Goal: Information Seeking & Learning: Find specific fact

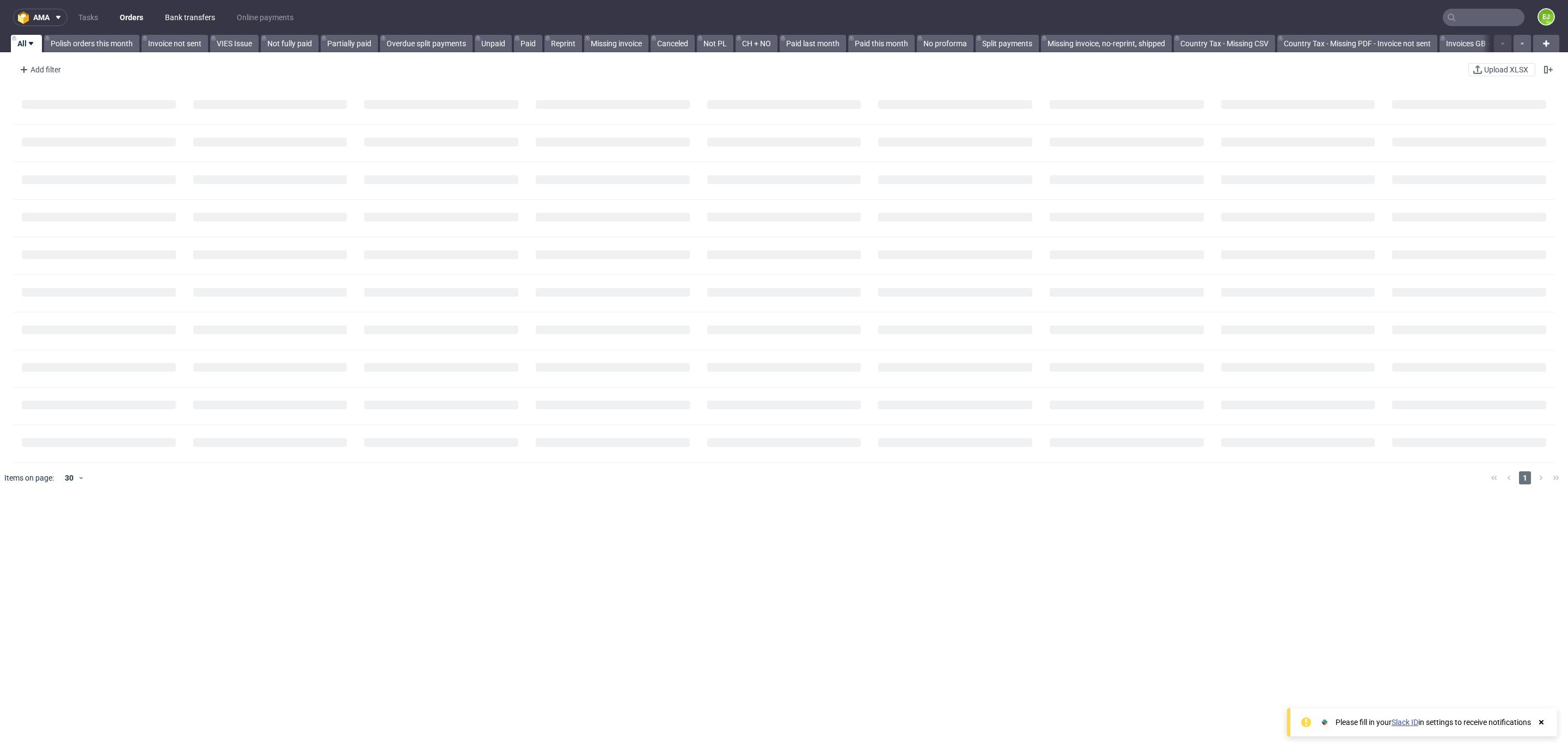
click at [166, 16] on link "Bank transfers" at bounding box center [189, 17] width 63 height 17
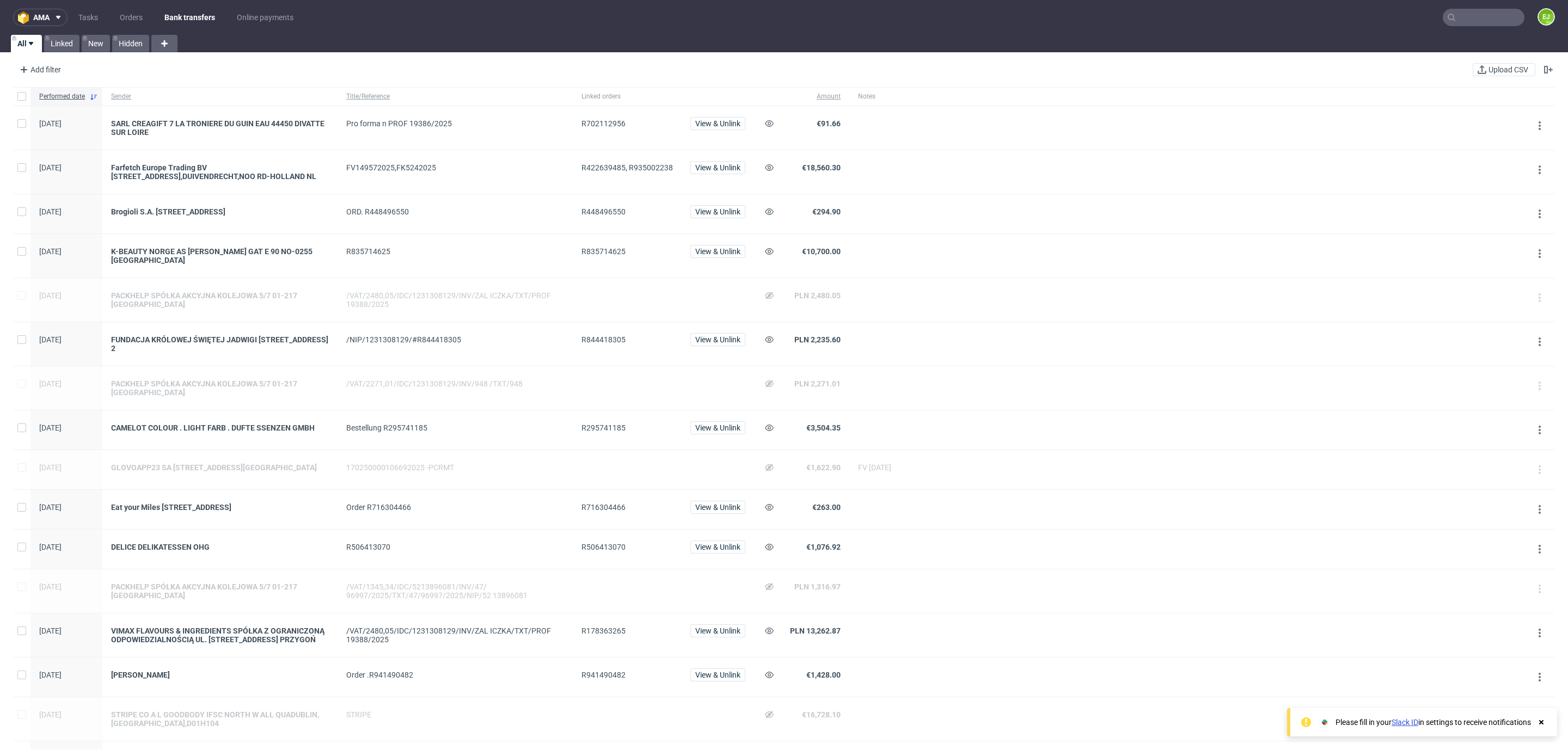
click at [209, 354] on div "FUNDACJA KRÓLOWEJ ŚWIĘTEJ JADWIGI [STREET_ADDRESS] 2" at bounding box center [219, 343] width 235 height 44
click at [210, 354] on div "FUNDACJA KRÓLOWEJ ŚWIĘTEJ JADWIGI [STREET_ADDRESS] 2" at bounding box center [219, 343] width 235 height 44
click at [207, 350] on div "FUNDACJA KRÓLOWEJ ŚWIĘTEJ JADWIGI [STREET_ADDRESS] 2" at bounding box center [219, 344] width 217 height 17
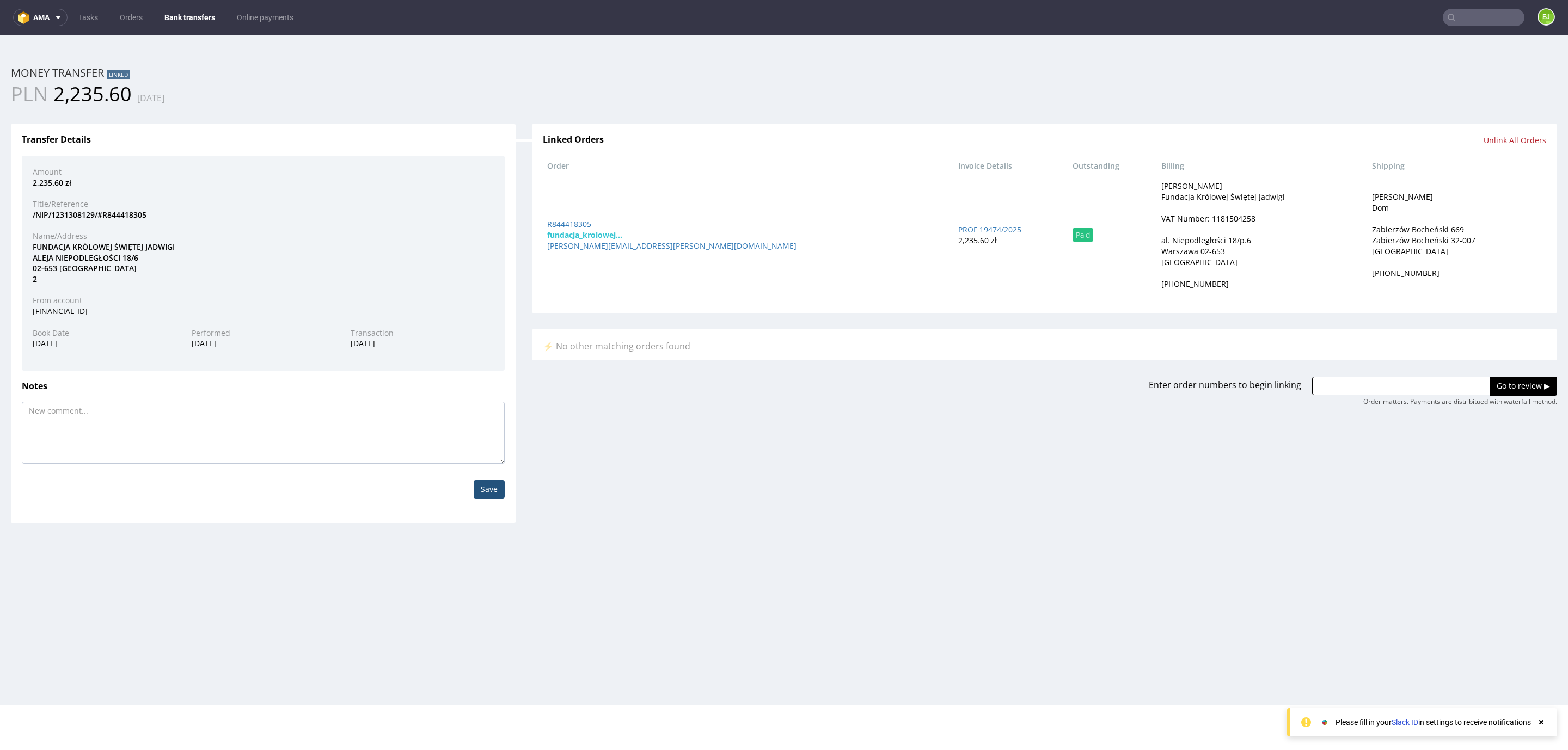
click at [1161, 221] on div "VAT Number: 1181504258" at bounding box center [1208, 218] width 94 height 11
copy div "1181504258"
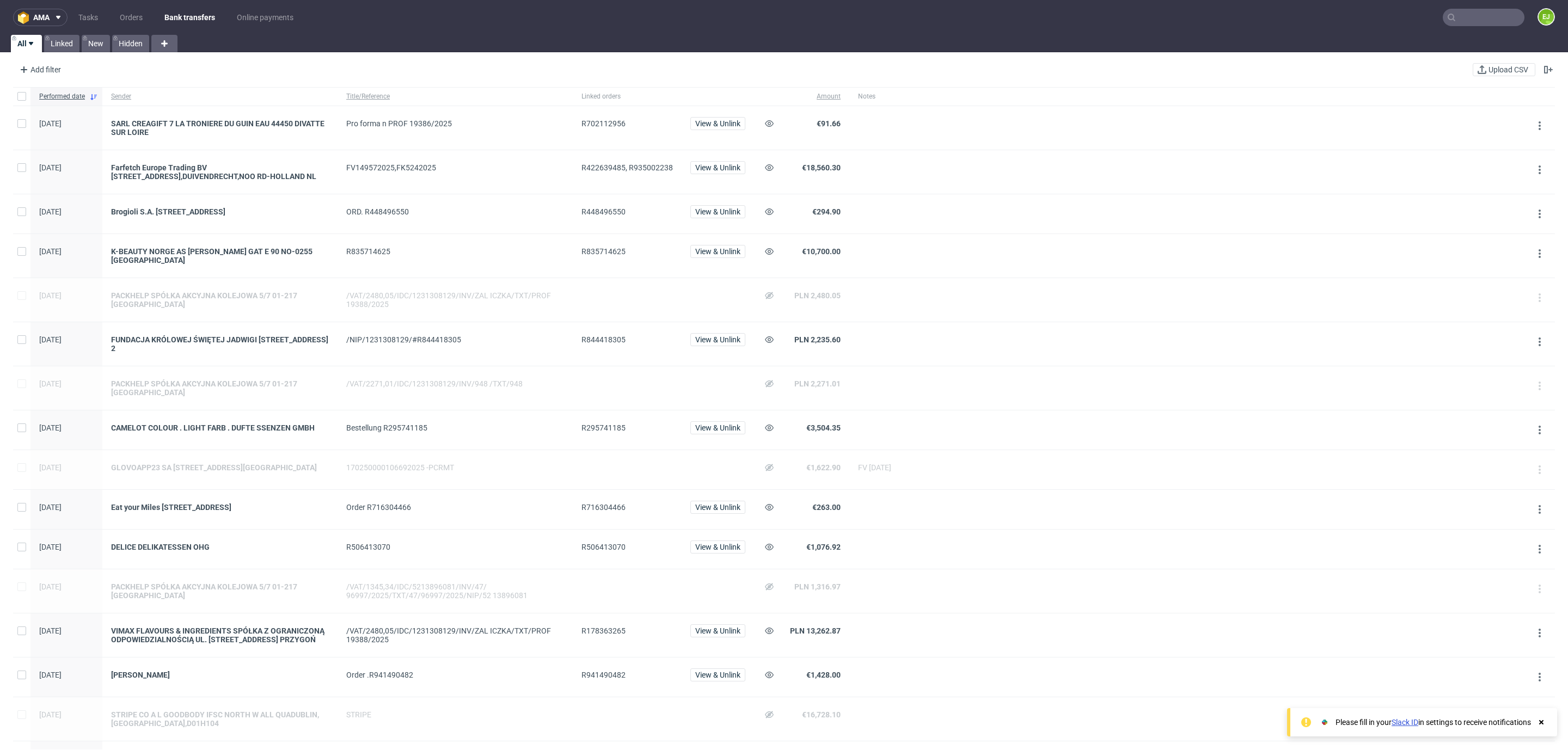
click at [602, 644] on span "R178363265" at bounding box center [627, 636] width 91 height 17
click at [598, 644] on span "R178363265" at bounding box center [627, 636] width 91 height 17
click at [596, 643] on span "R178363265" at bounding box center [627, 636] width 91 height 17
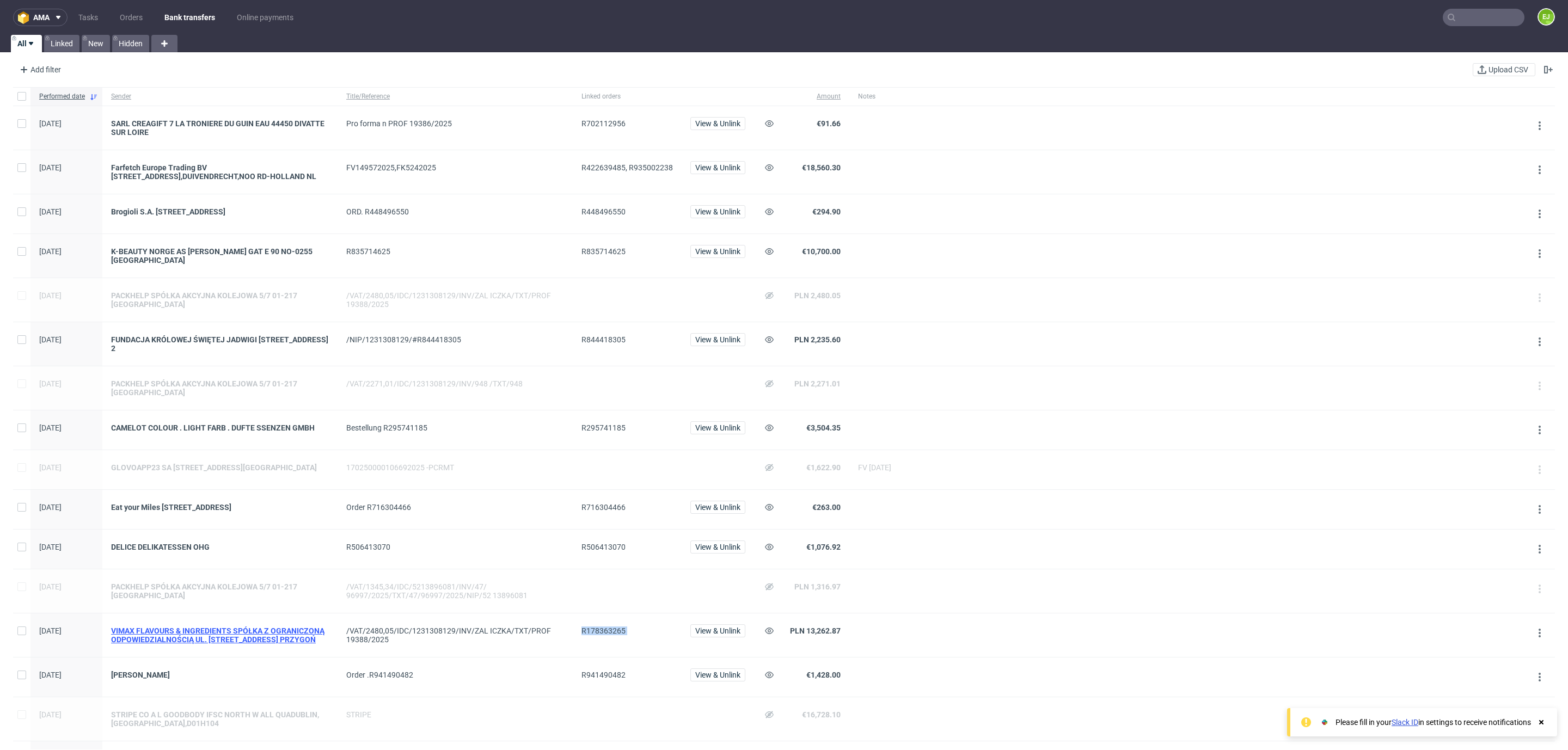
click at [189, 644] on div "VIMAX FLAVOURS & INGREDIENTS SPÓŁKA Z OGRANICZONĄ ODPOWIEDZIALNOŚCIĄ UL. [STREE…" at bounding box center [219, 636] width 217 height 17
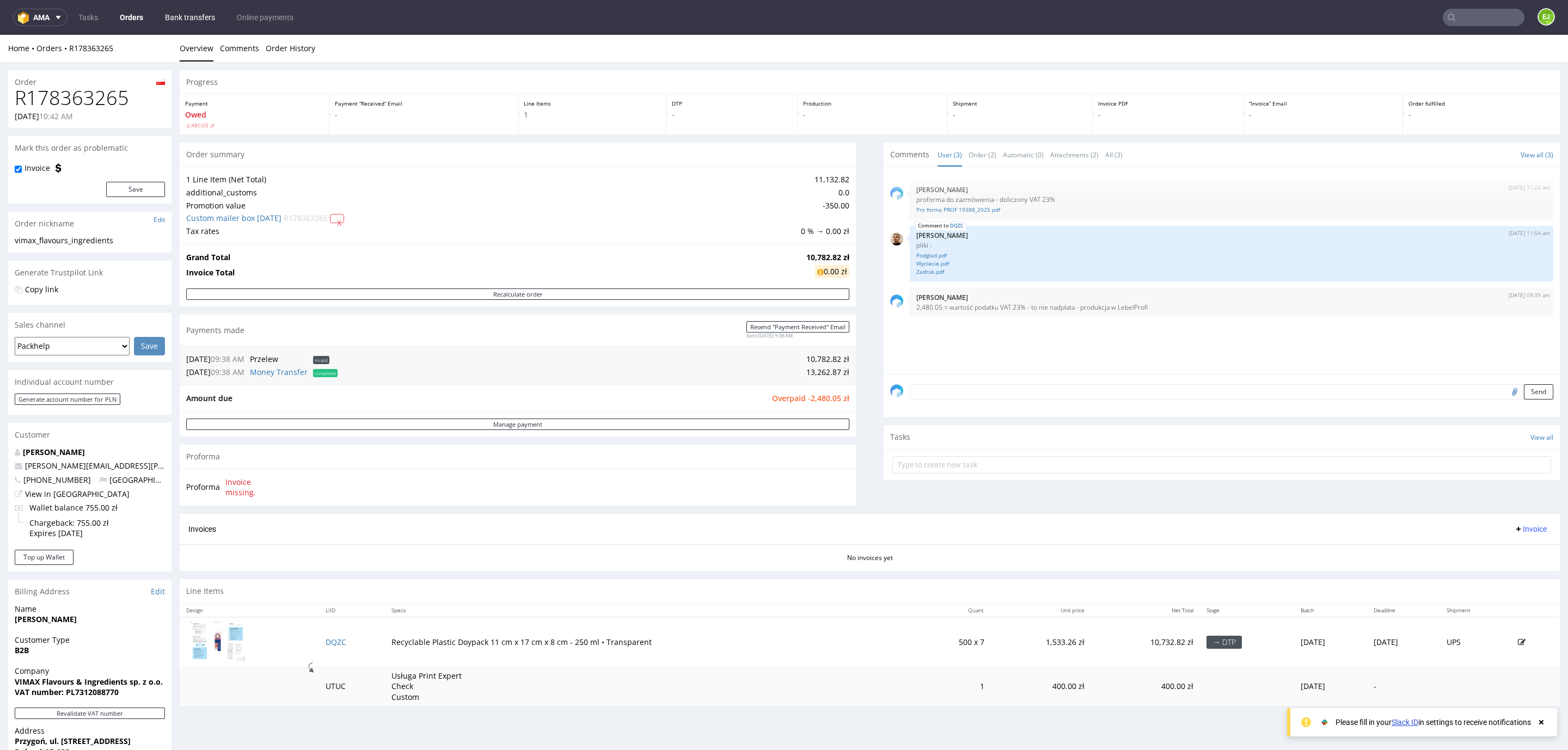
click at [177, 16] on link "Bank transfers" at bounding box center [189, 17] width 63 height 17
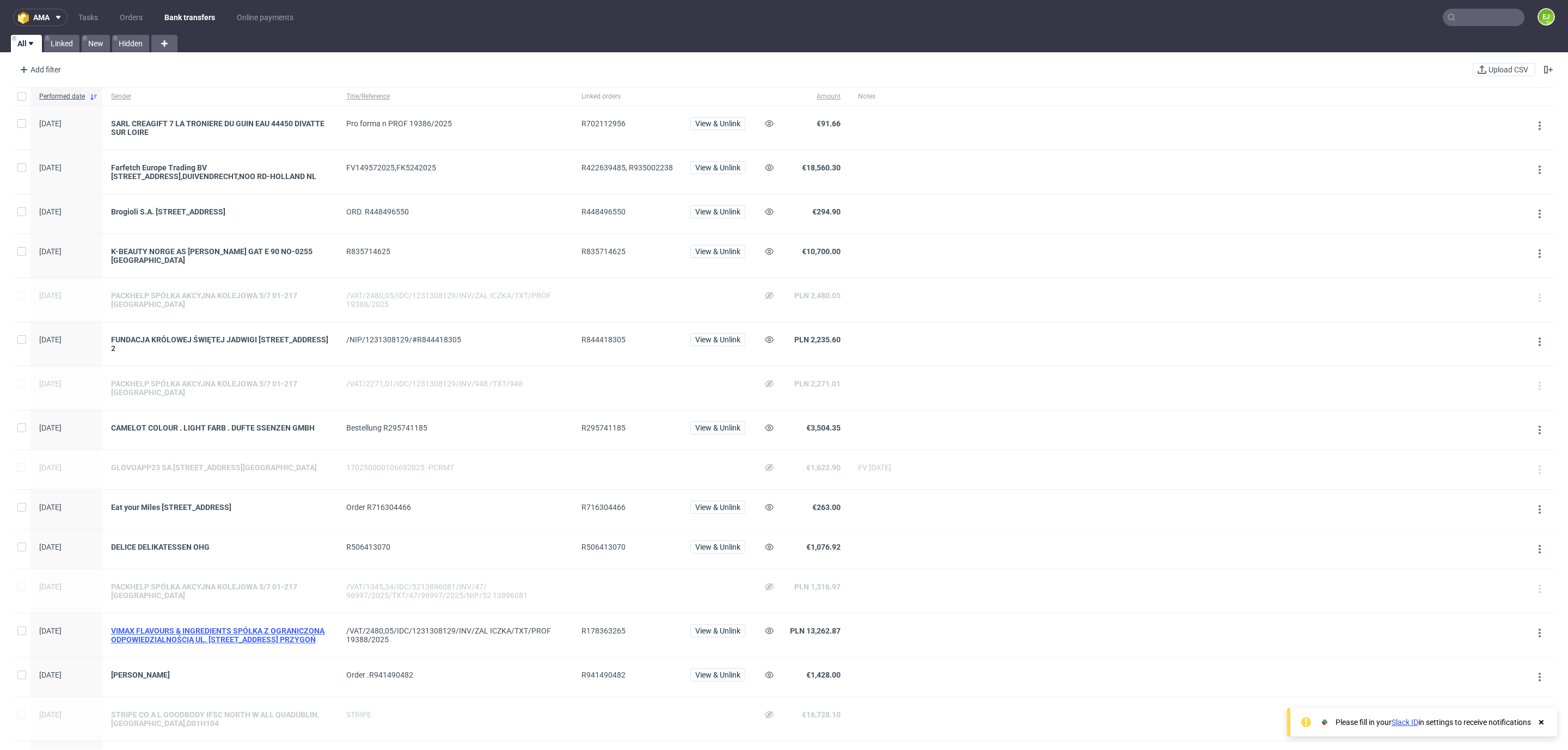
click at [277, 639] on div "VIMAX FLAVOURS & INGREDIENTS SPÓŁKA Z OGRANICZONĄ ODPOWIEDZIALNOŚCIĄ UL. [STREE…" at bounding box center [219, 636] width 217 height 17
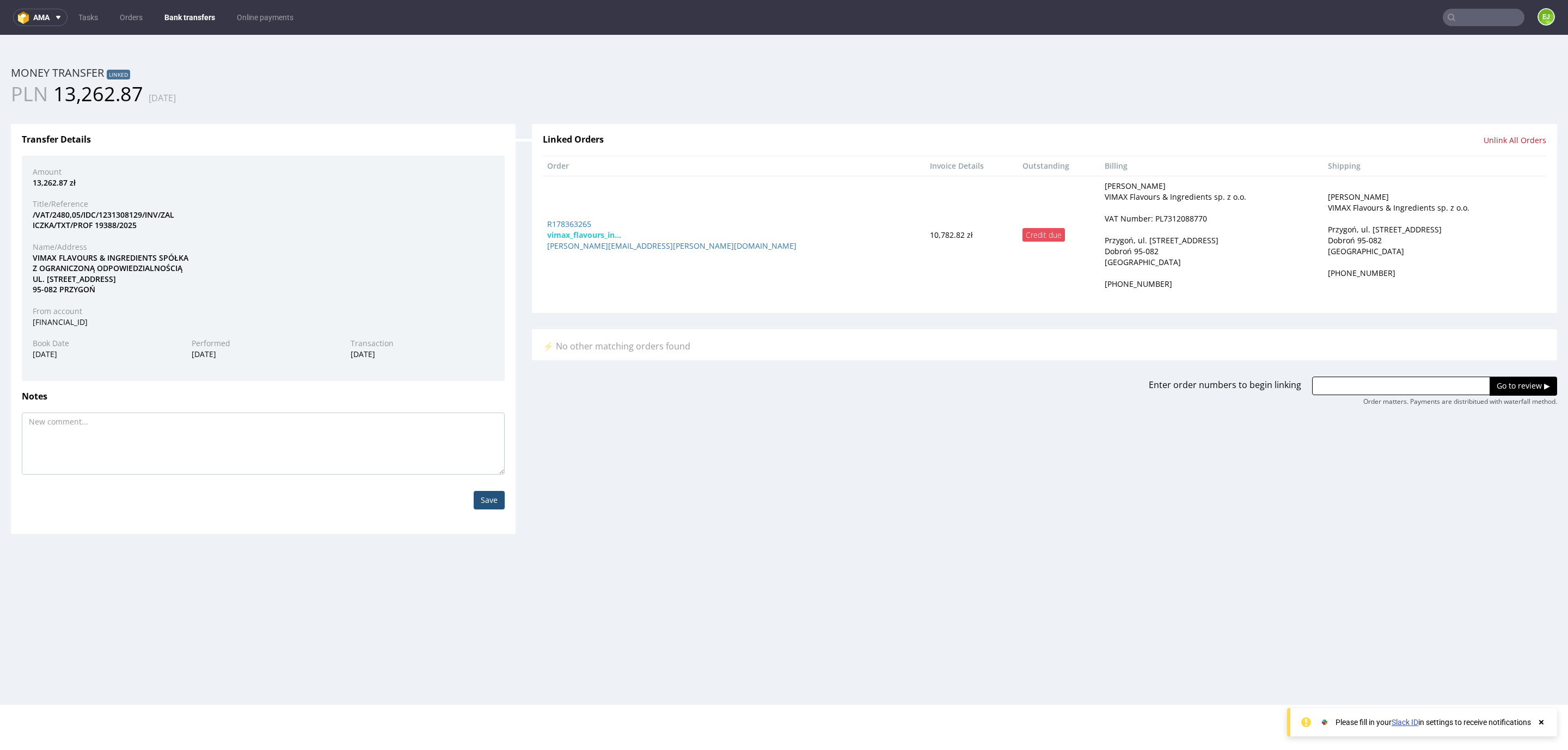
click at [1104, 213] on div "VAT Number: PL7312088770" at bounding box center [1155, 218] width 102 height 11
click at [1104, 222] on div "VAT Number: PL7312088770" at bounding box center [1155, 218] width 102 height 11
drag, startPoint x: 1035, startPoint y: 221, endPoint x: 1086, endPoint y: 213, distance: 51.6
click at [1104, 213] on div "VAT Number: PL7312088770" at bounding box center [1211, 218] width 213 height 11
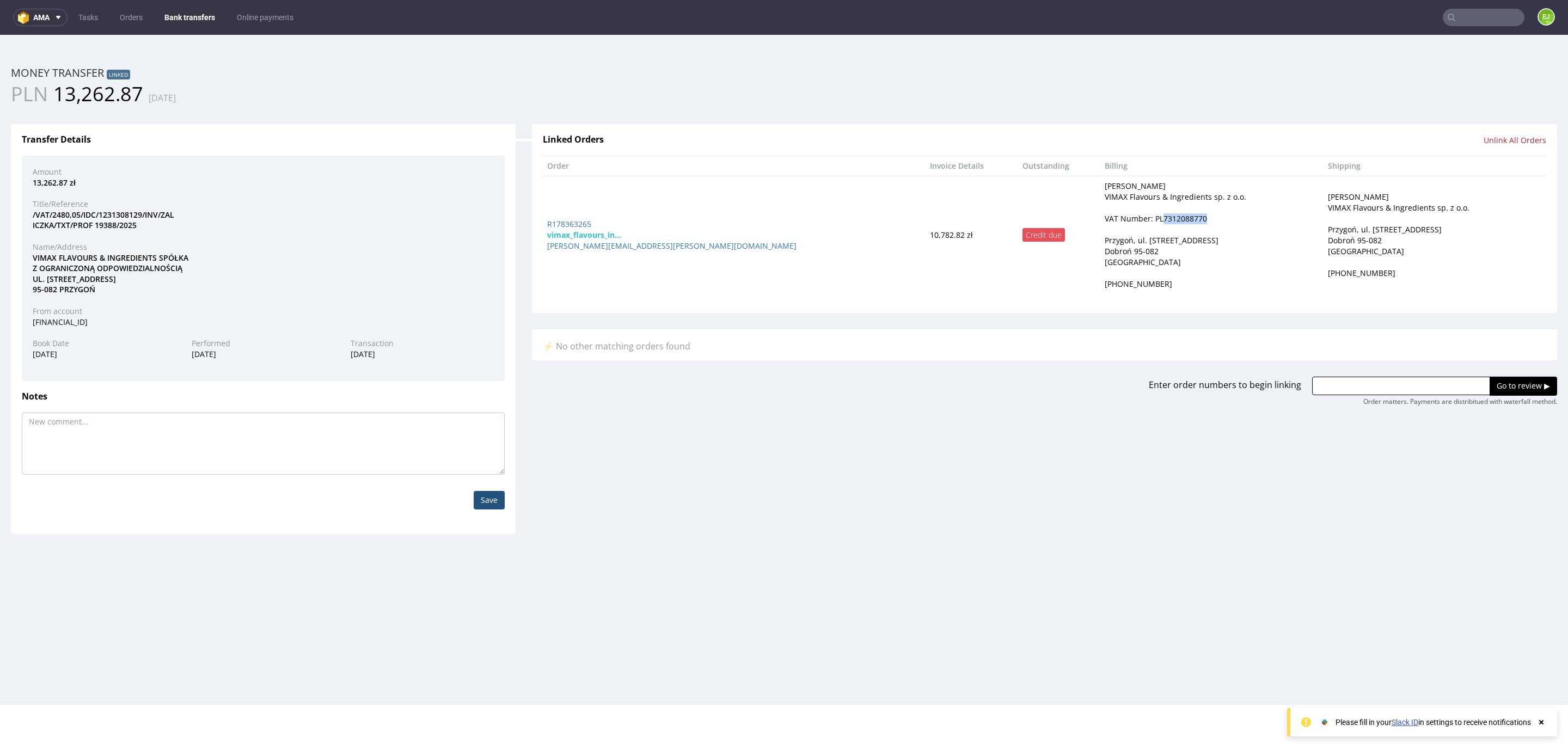
drag, startPoint x: 1030, startPoint y: 217, endPoint x: 1086, endPoint y: 216, distance: 56.0
click at [1104, 216] on div "VAT Number: PL7312088770" at bounding box center [1211, 218] width 213 height 11
copy div "7312088770"
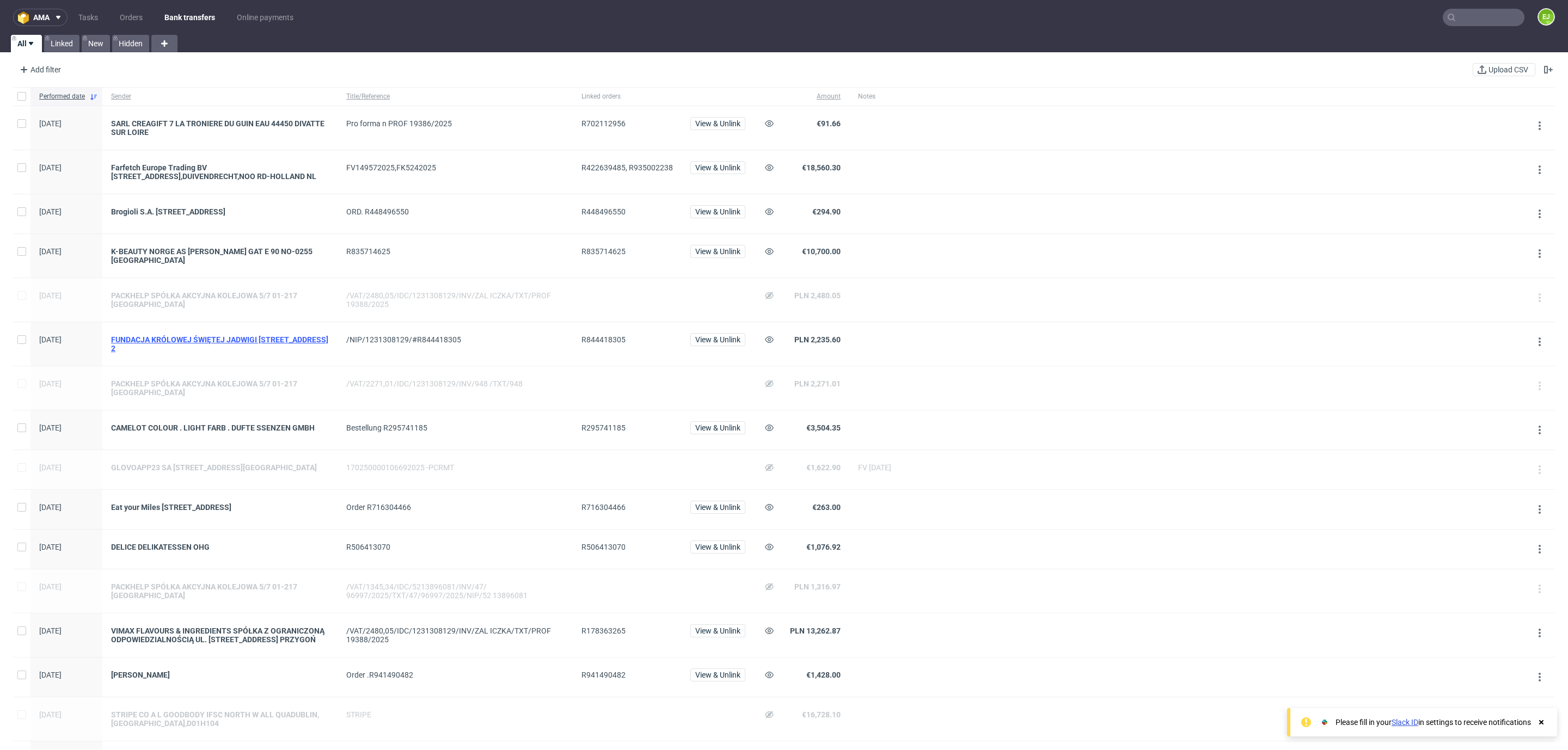
click at [266, 342] on div "FUNDACJA KRÓLOWEJ ŚWIĘTEJ JADWIGI [STREET_ADDRESS] 2" at bounding box center [219, 344] width 217 height 17
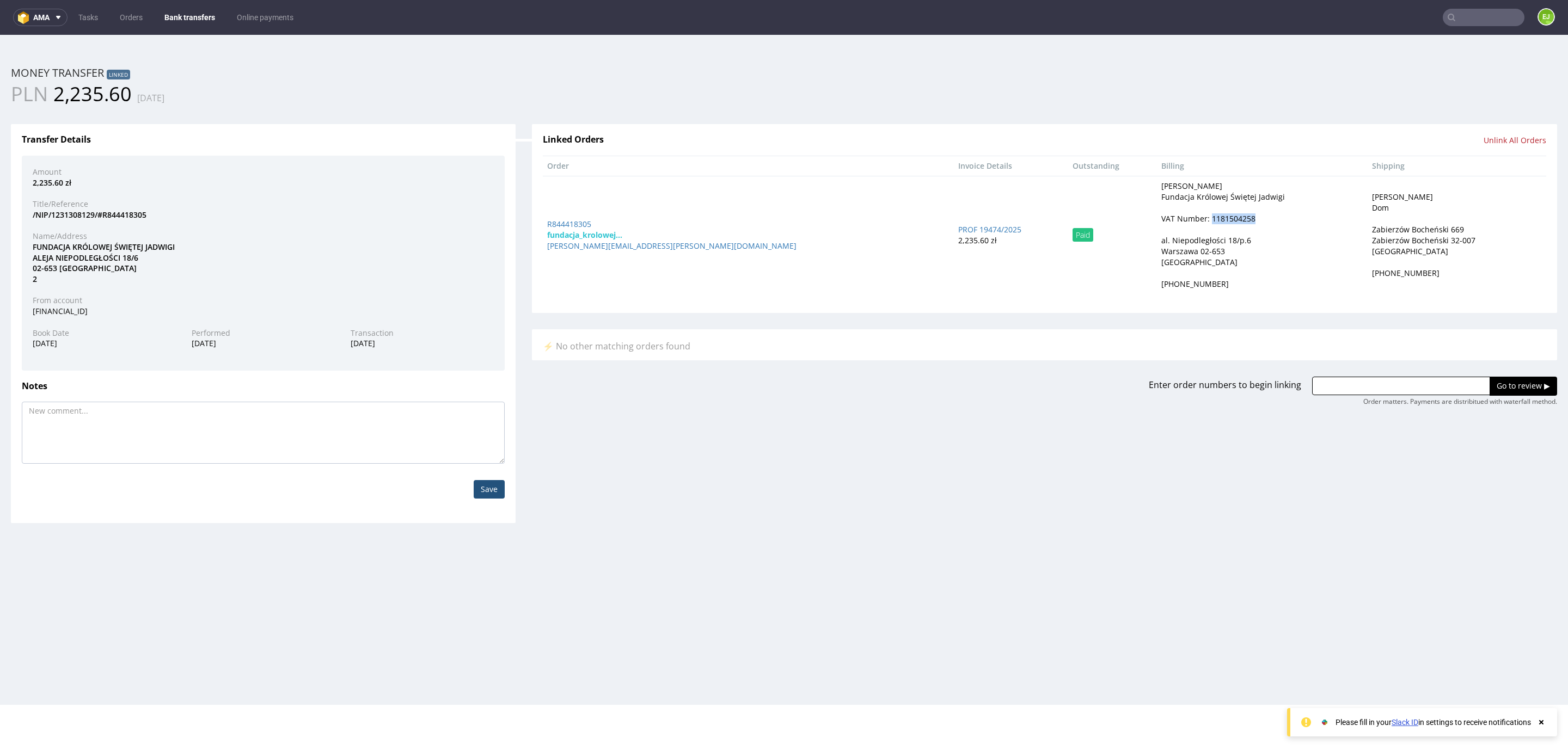
drag, startPoint x: 1073, startPoint y: 220, endPoint x: 1110, endPoint y: 217, distance: 37.1
click at [1161, 222] on div "VAT Number: 1181504258" at bounding box center [1262, 218] width 202 height 11
copy div "1181504258"
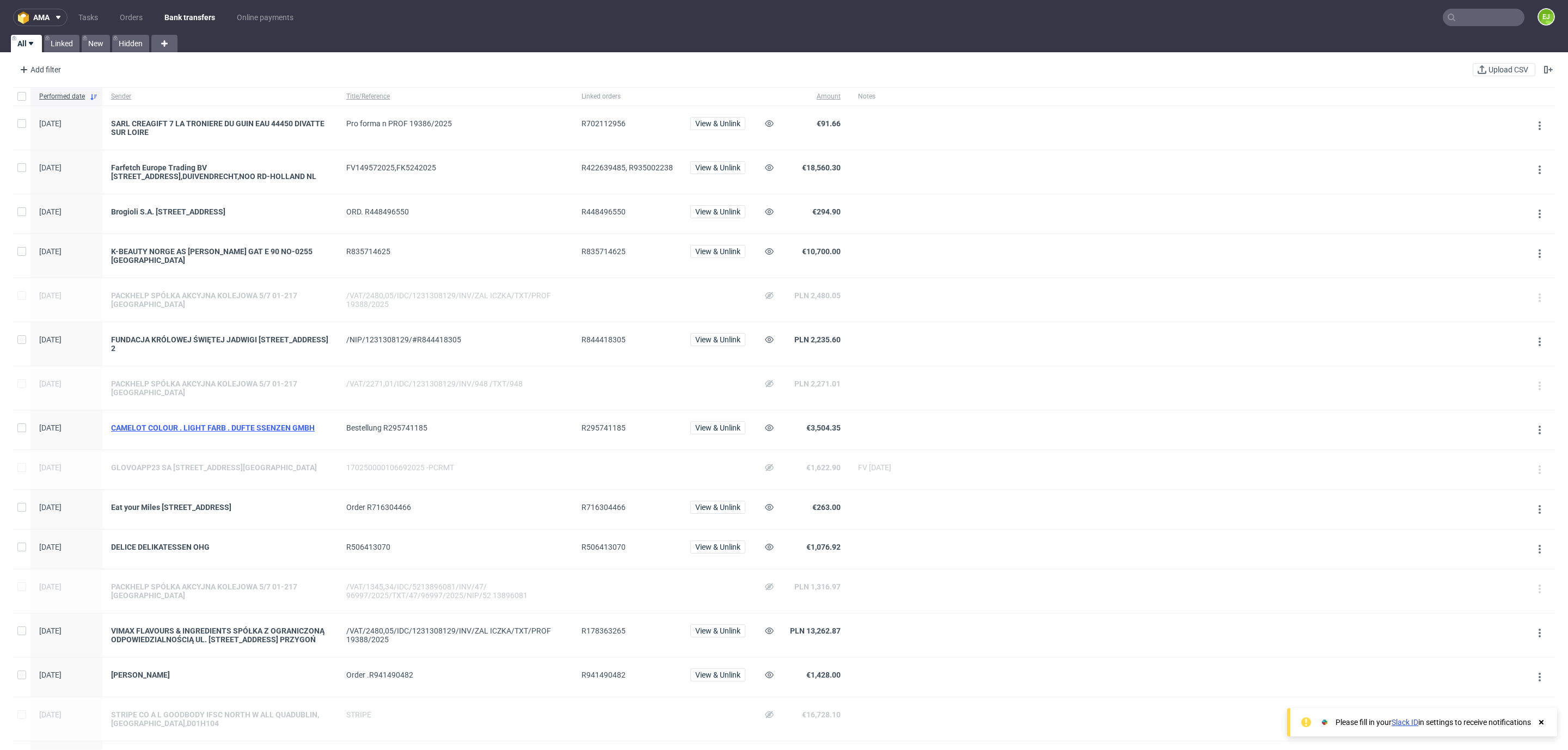
click at [224, 425] on div "CAMELOT COLOUR . LIGHT FARB . DUFTE SSENZEN GMBH" at bounding box center [219, 427] width 217 height 9
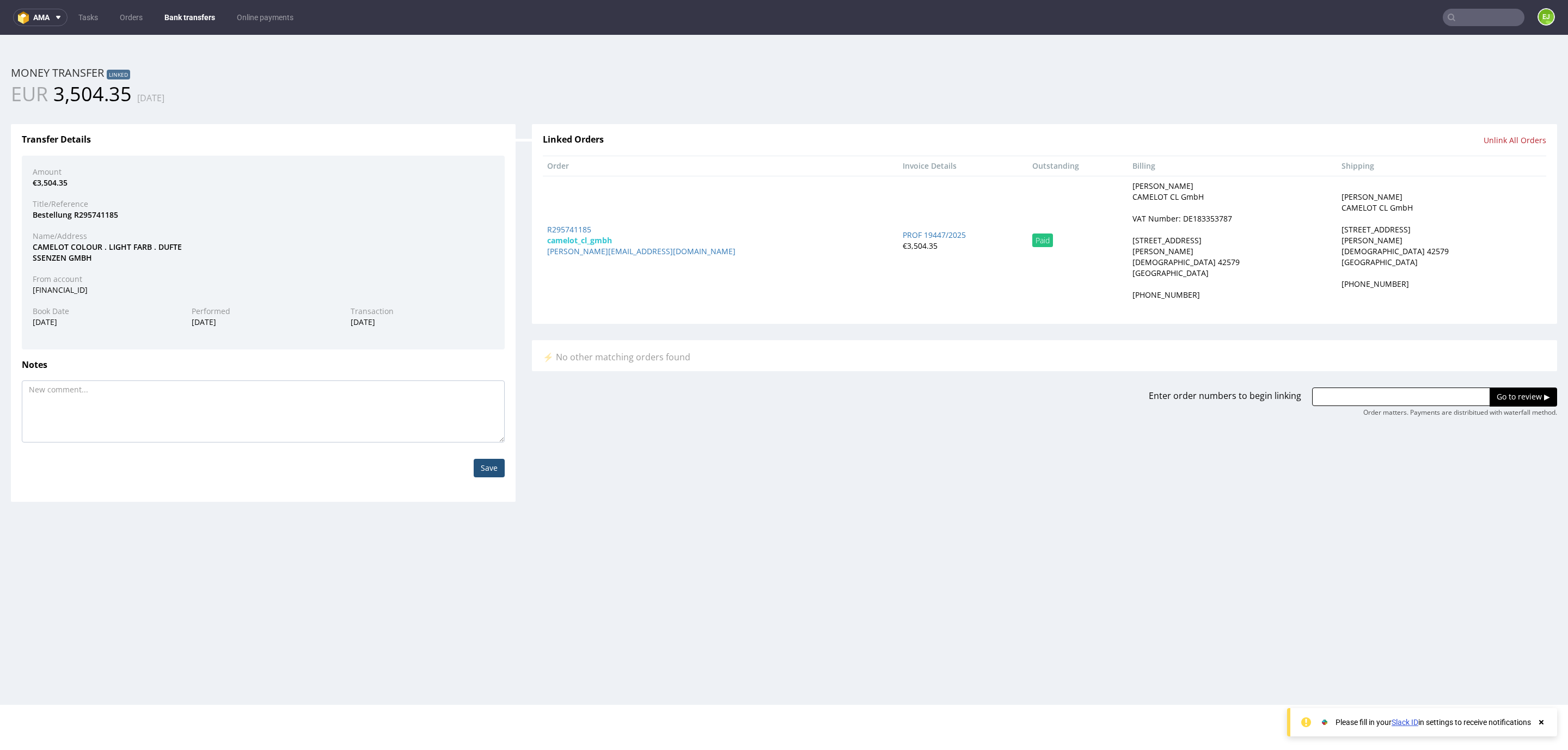
click at [1175, 219] on div "VAT Number: DE183353787" at bounding box center [1182, 218] width 100 height 11
copy div "DE183353787"
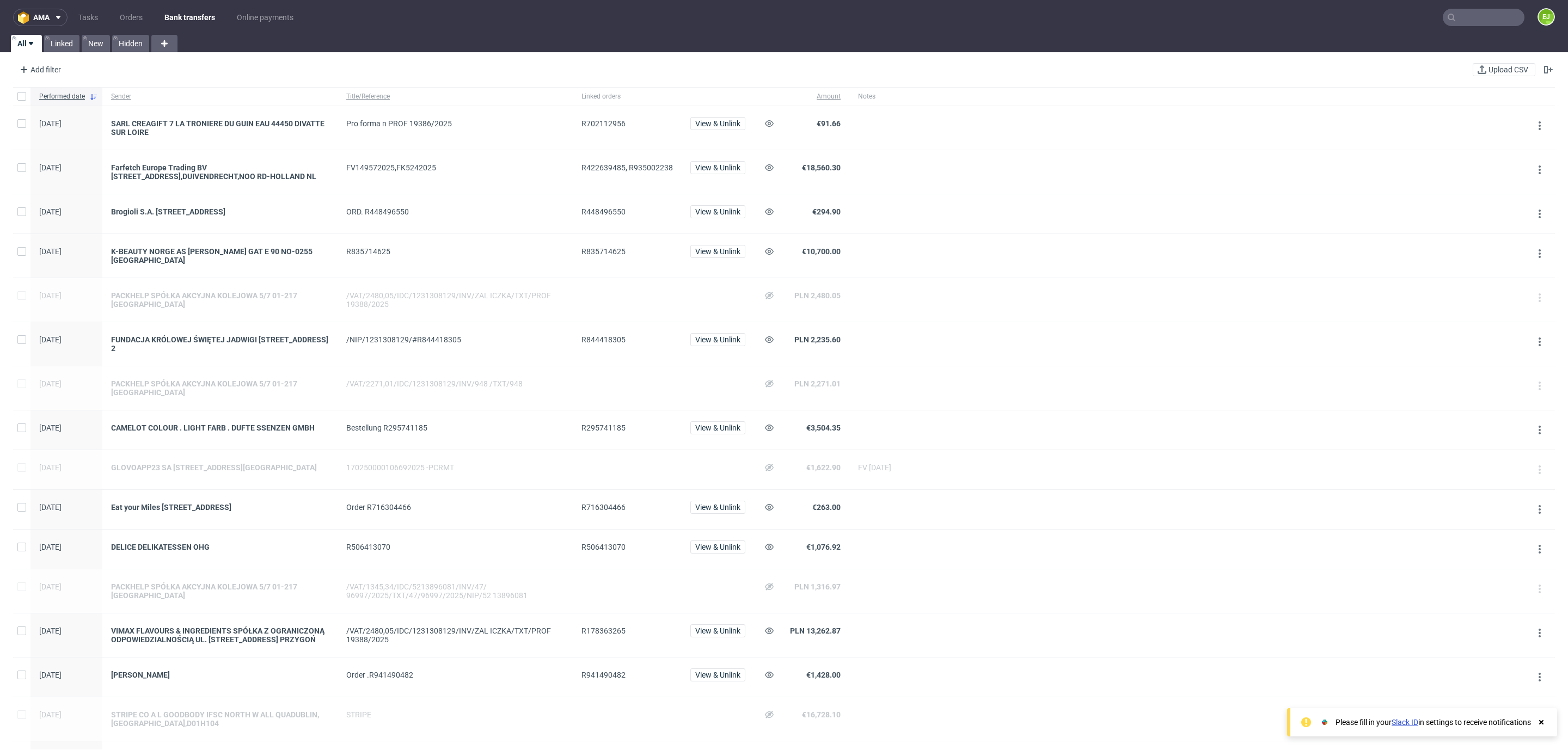
click at [221, 207] on div "Brogioli S.A. [STREET_ADDRESS]" at bounding box center [219, 213] width 235 height 39
click at [205, 209] on div "Brogioli S.A. [STREET_ADDRESS]" at bounding box center [219, 212] width 217 height 9
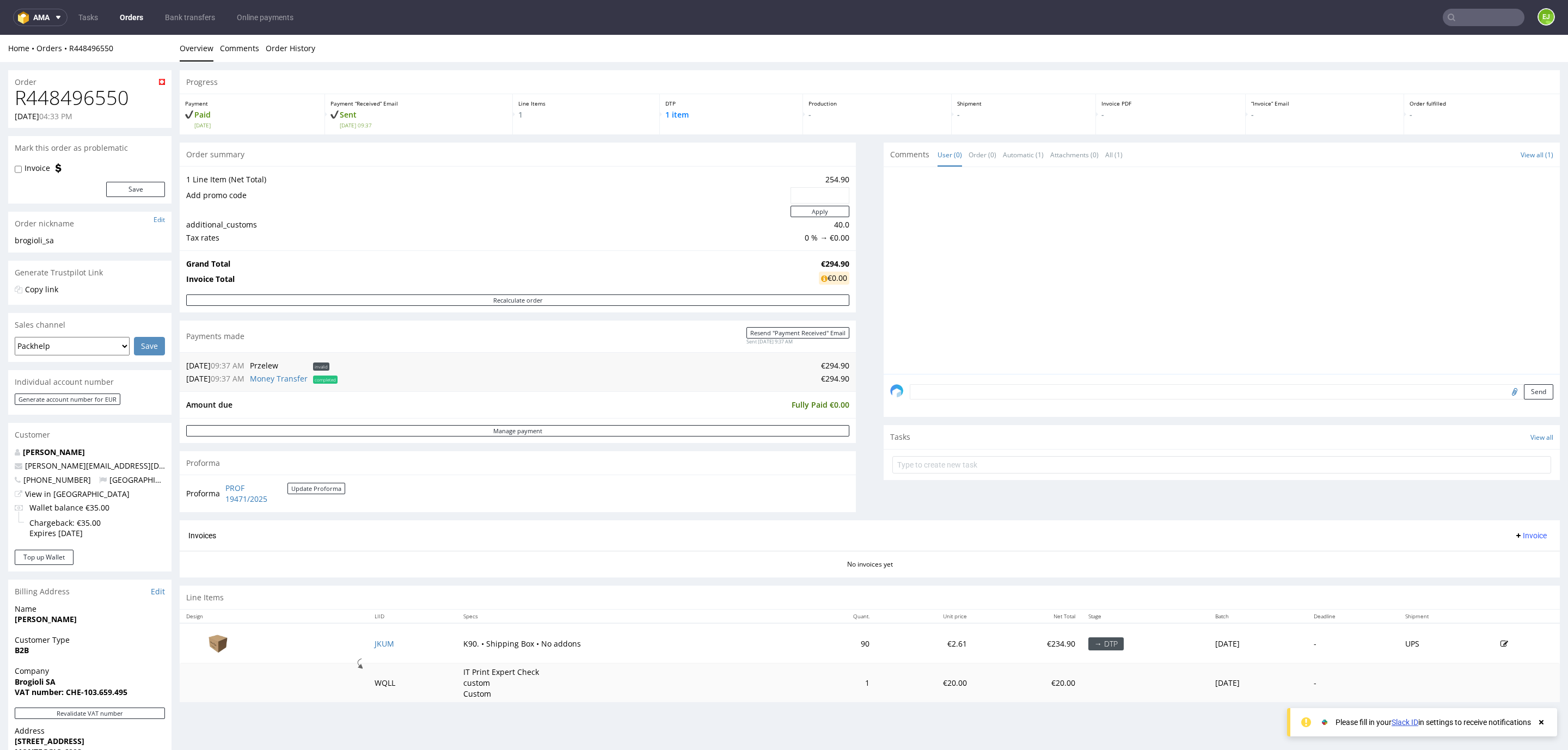
click at [249, 482] on div "Proforma PROF 19471/2025 Update Proforma" at bounding box center [517, 493] width 676 height 37
click at [244, 494] on link "PROF 19471/2025" at bounding box center [256, 494] width 62 height 21
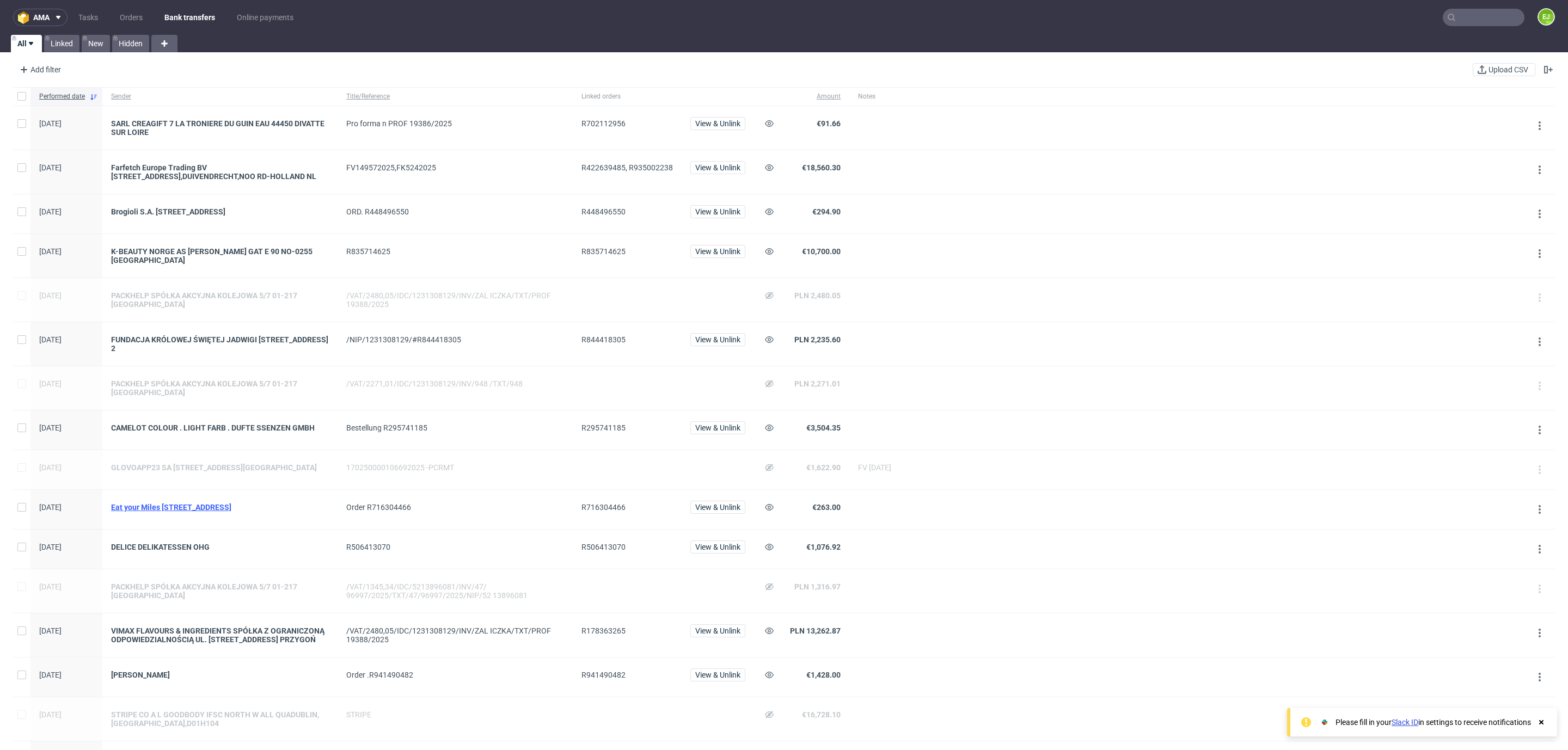
click at [154, 511] on div "Eat your Miles [STREET_ADDRESS]" at bounding box center [219, 506] width 217 height 9
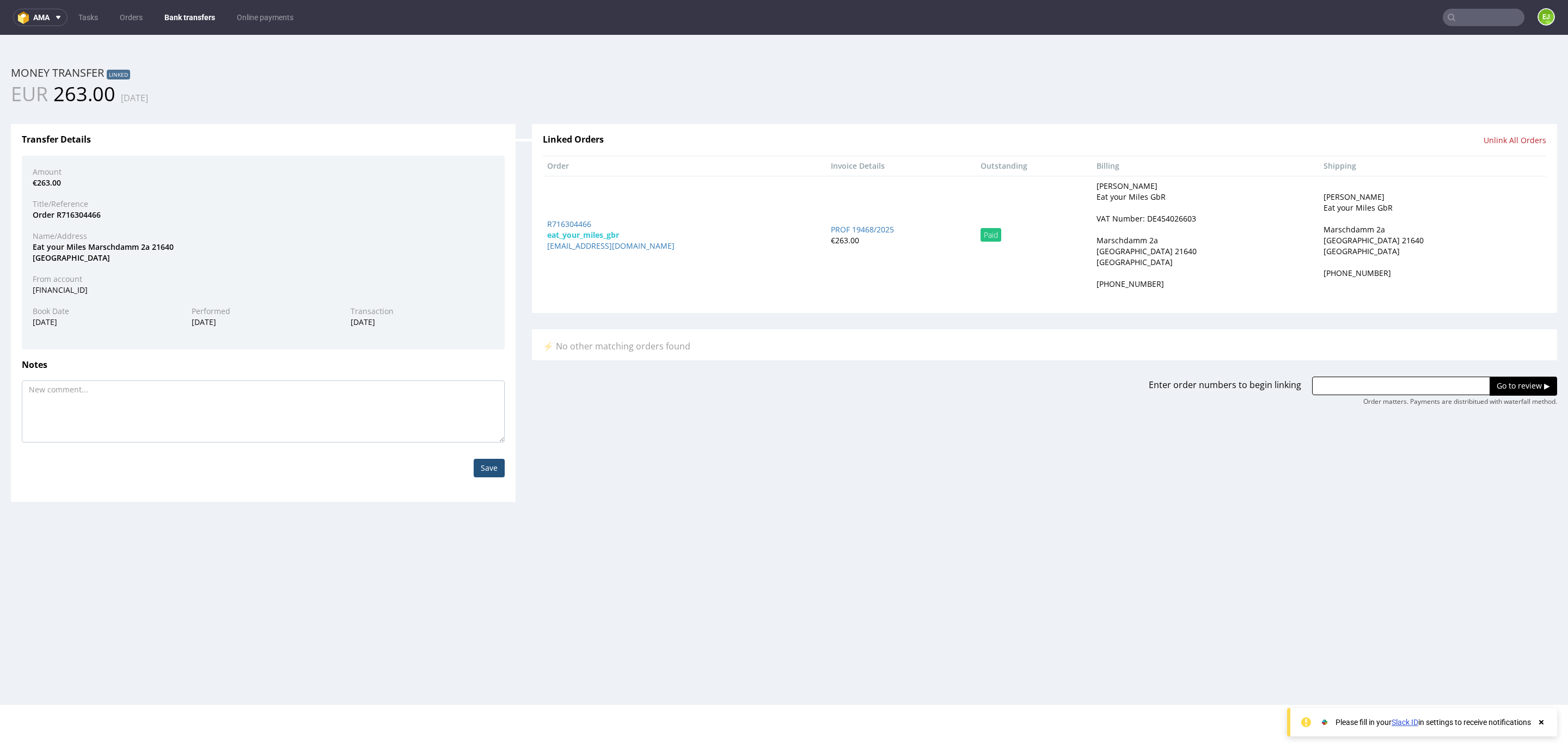
click at [1171, 229] on address "[PERSON_NAME] Eat your Miles GbR VAT Number: DE454026603 [STREET_ADDRESS] [PHON…" at bounding box center [1205, 235] width 218 height 109
click at [1155, 222] on div "VAT Number: DE454026603" at bounding box center [1146, 218] width 100 height 11
copy div "DE454026603"
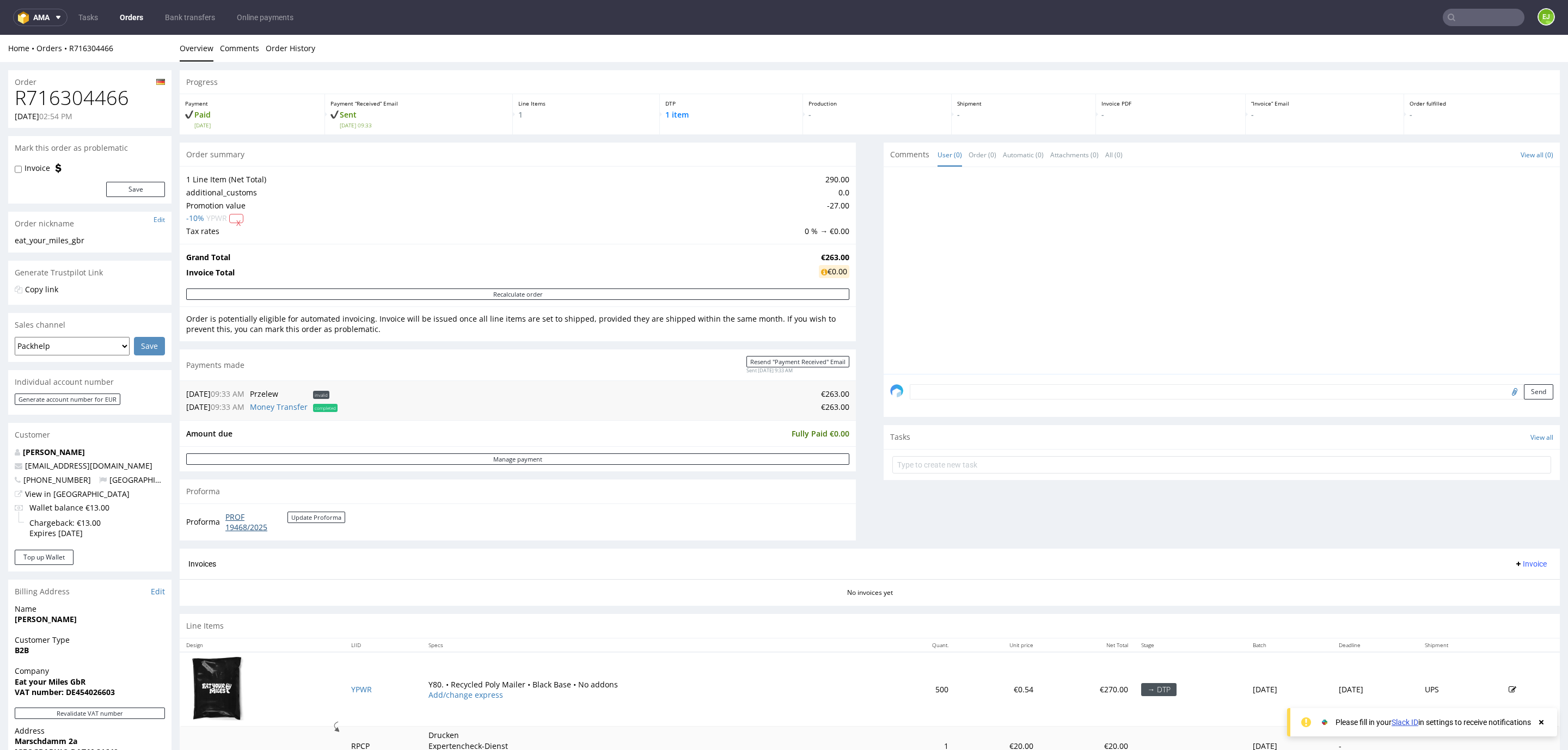
click at [269, 526] on link "PROF 19468/2025" at bounding box center [256, 522] width 62 height 21
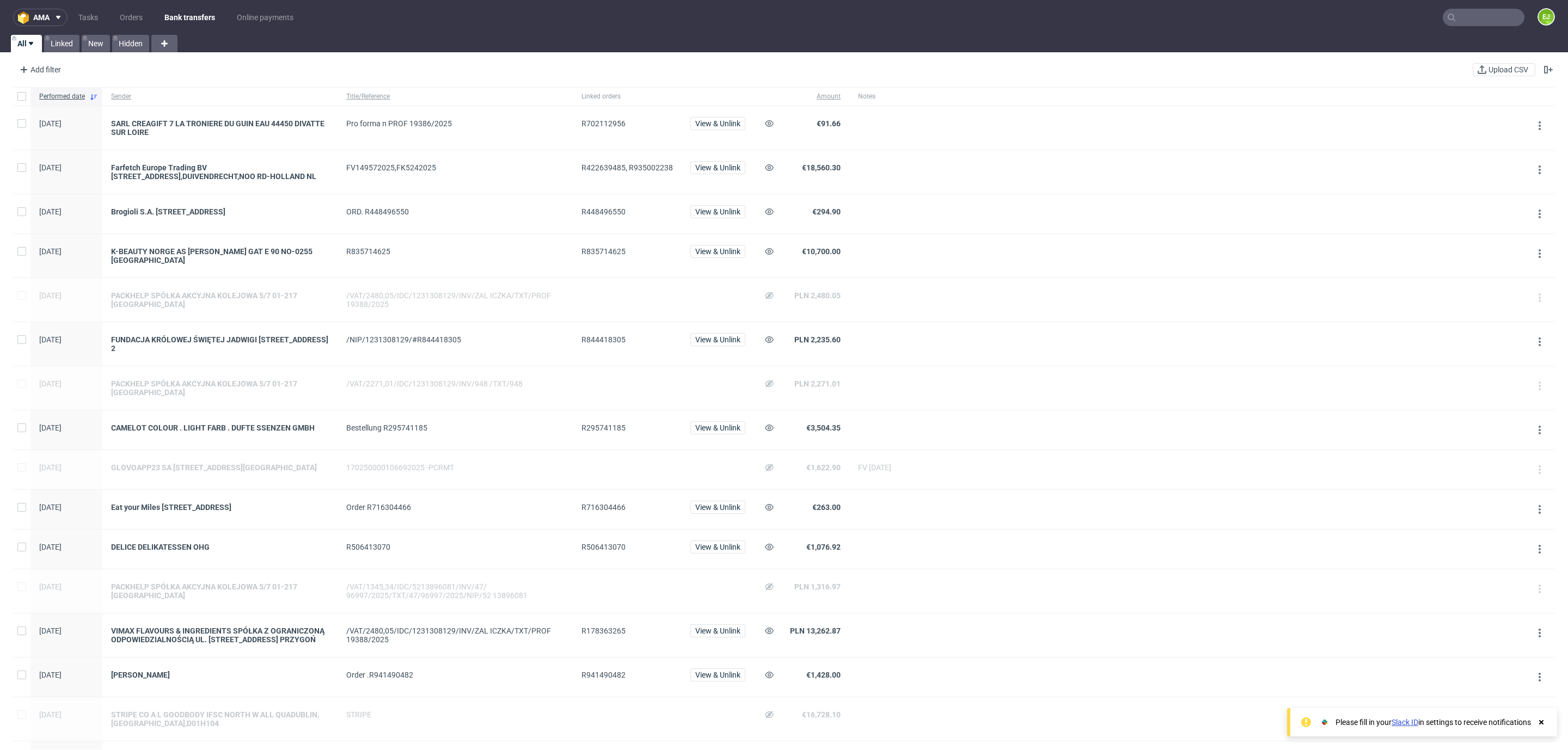
scroll to position [552, 0]
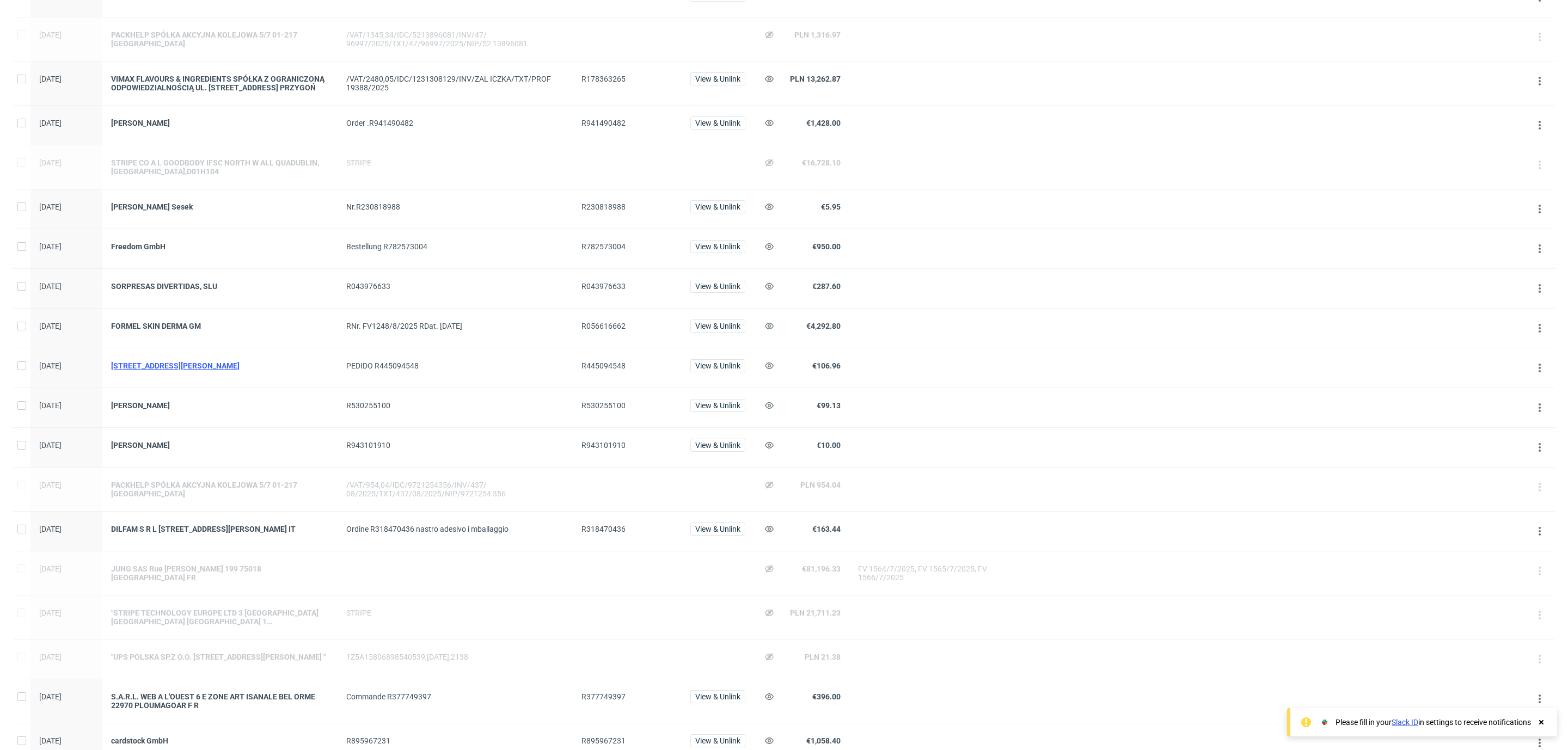
click at [191, 370] on div "[STREET_ADDRESS][PERSON_NAME]" at bounding box center [219, 365] width 217 height 9
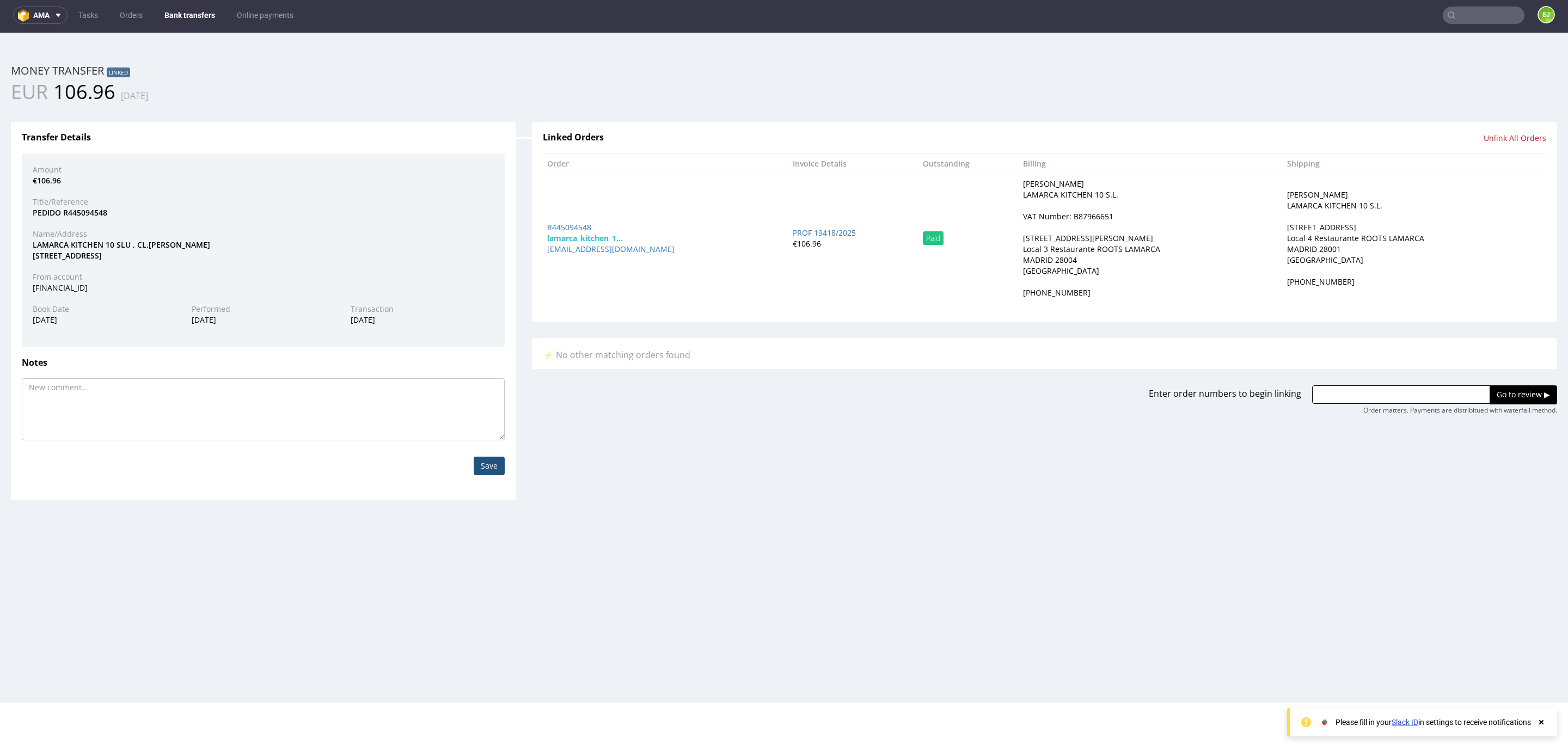
click at [1052, 220] on div "VAT Number: B87966651" at bounding box center [1067, 216] width 90 height 11
copy div "B87966651"
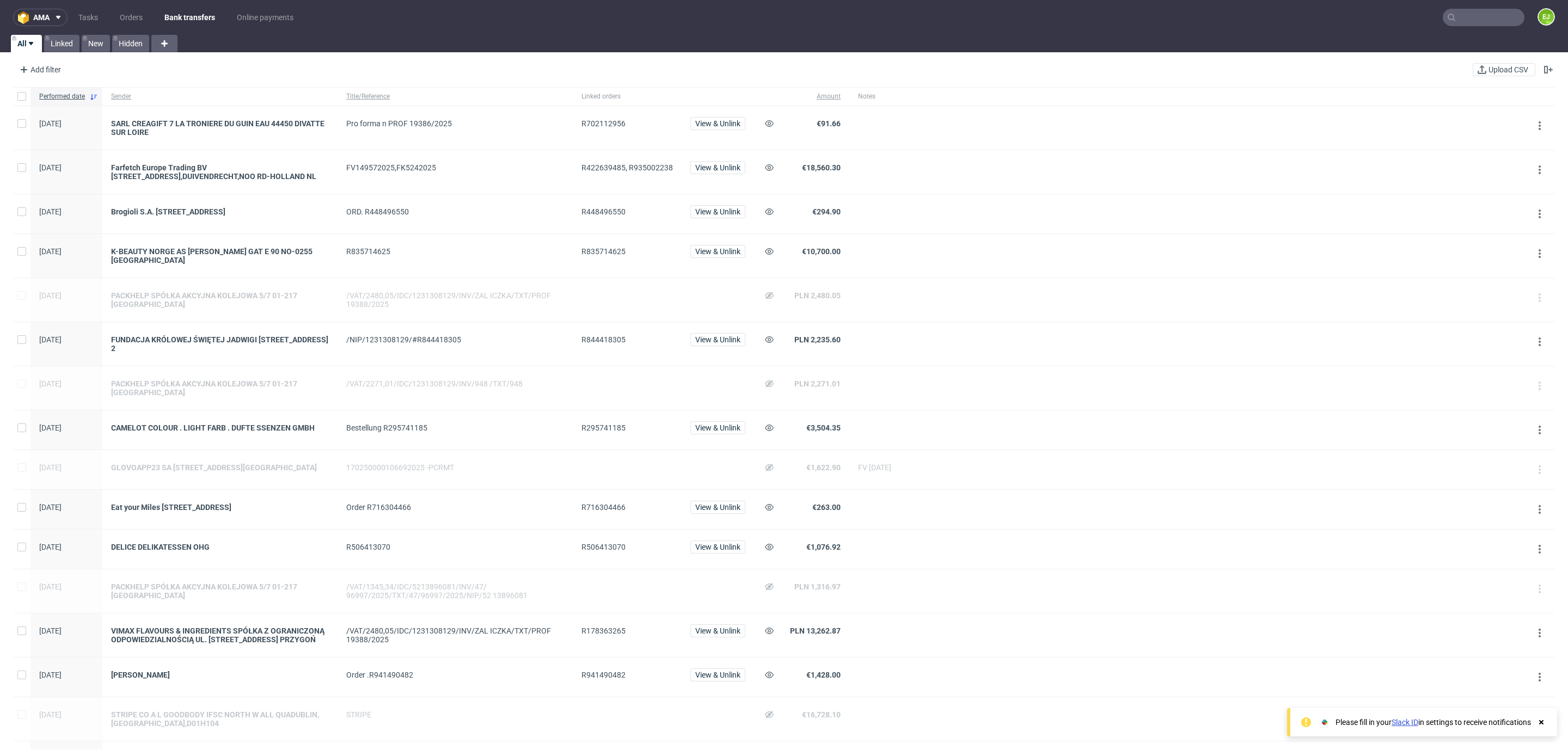
scroll to position [392, 0]
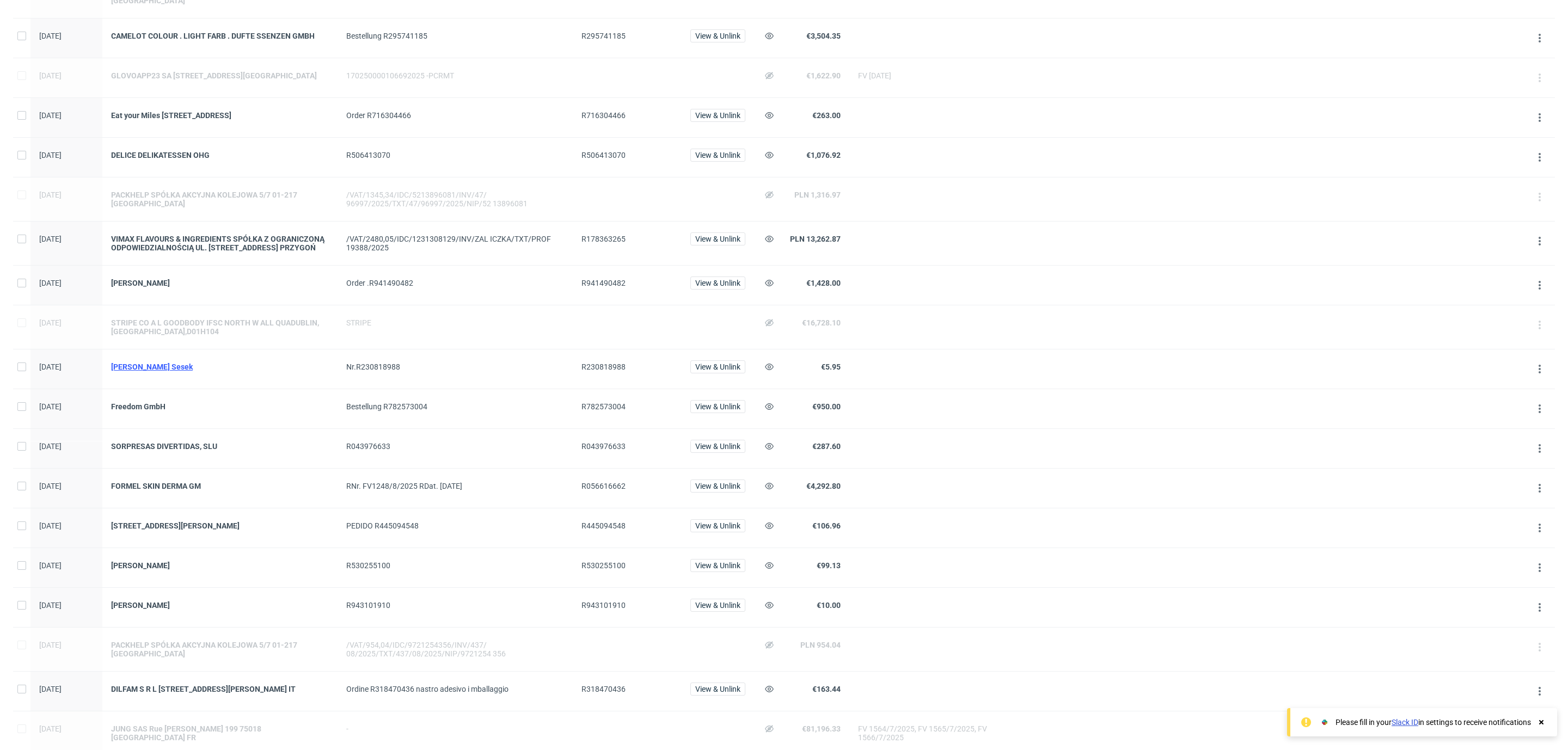
click at [153, 372] on div "[PERSON_NAME] Sesek" at bounding box center [219, 367] width 217 height 9
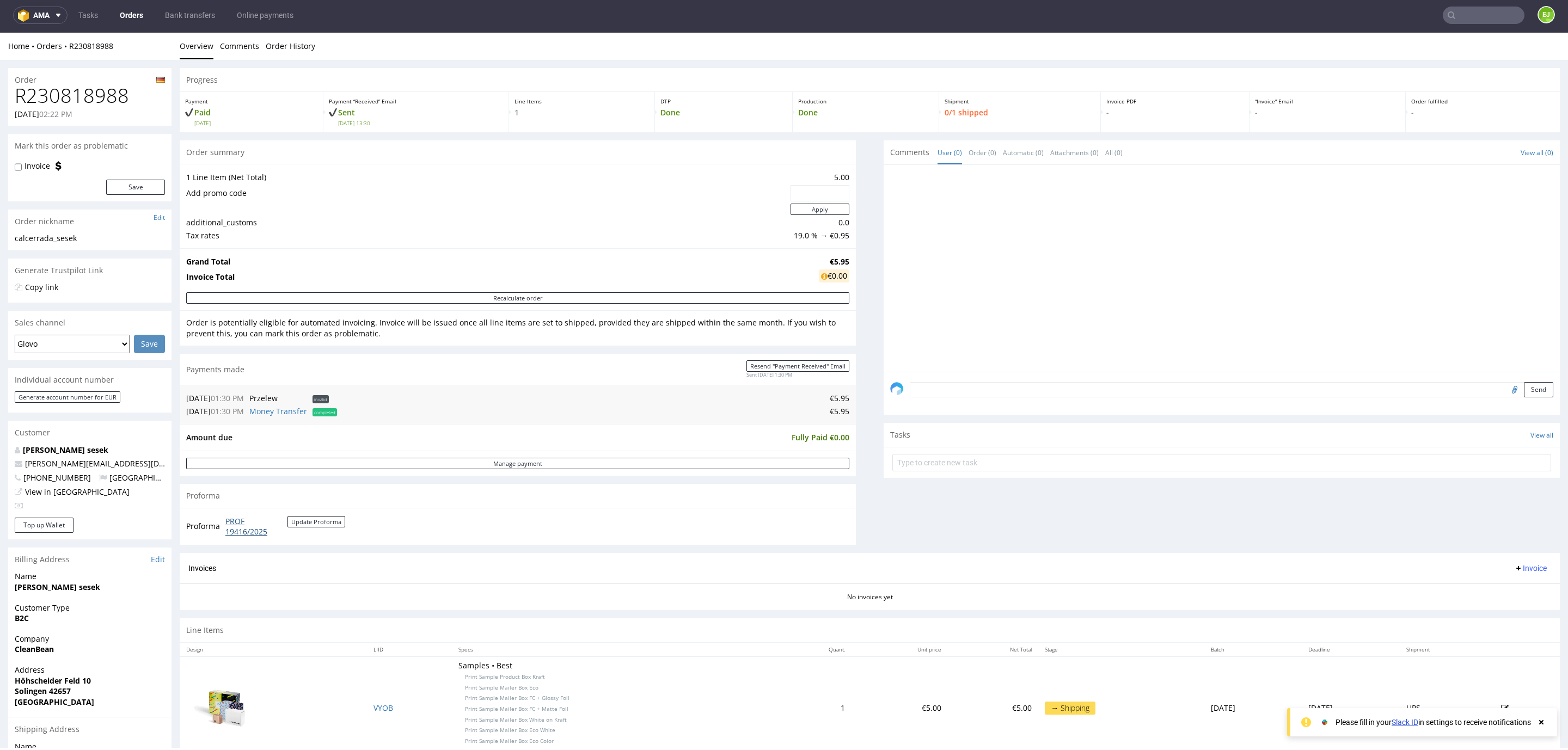
click at [230, 527] on link "PROF 19416/2025" at bounding box center [256, 527] width 62 height 21
click at [186, 8] on link "Bank transfers" at bounding box center [189, 16] width 63 height 17
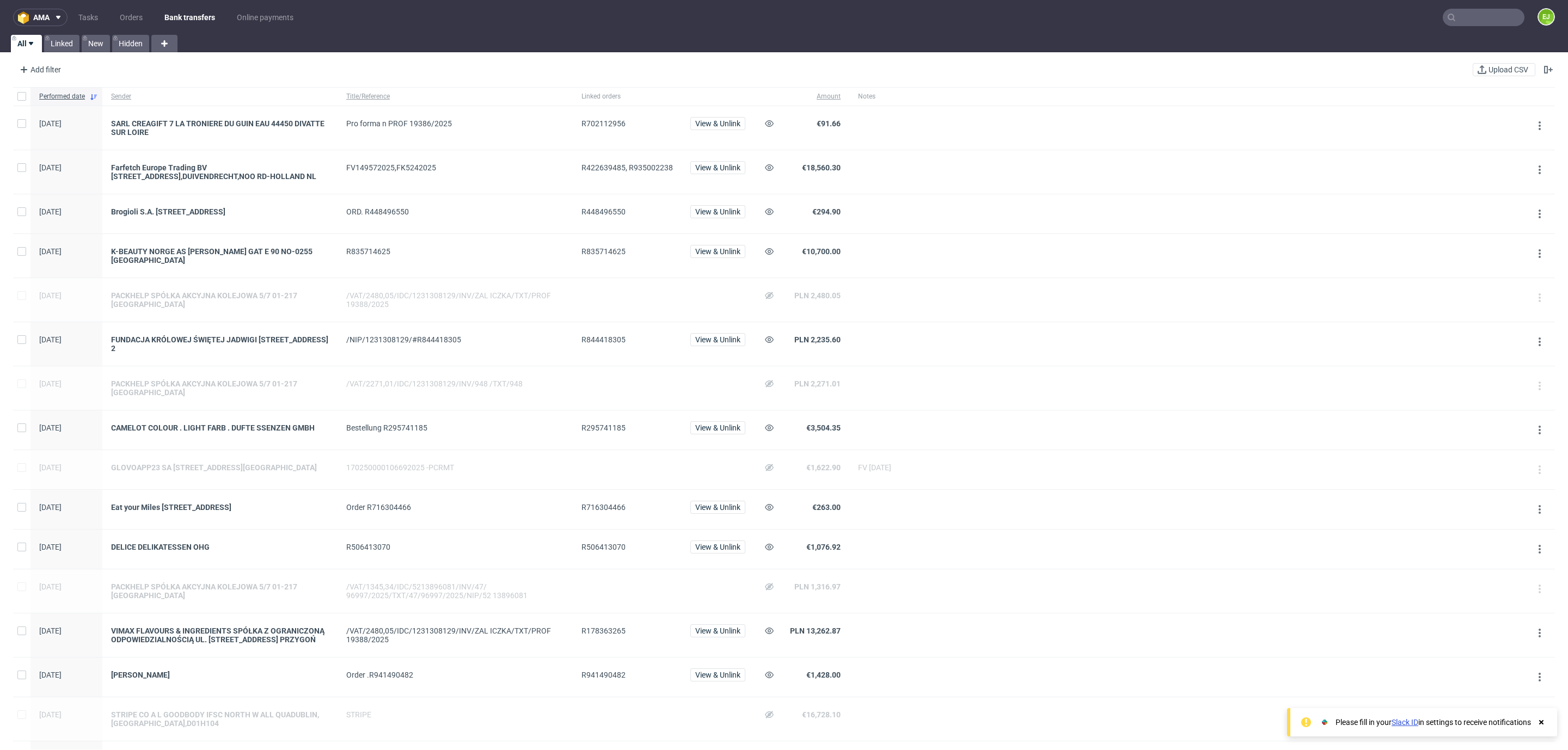
click at [250, 483] on div "GLOVOAPP23 SA [STREET_ADDRESS][GEOGRAPHIC_DATA]" at bounding box center [219, 470] width 235 height 39
click at [255, 472] on div "GLOVOAPP23 SA [STREET_ADDRESS][GEOGRAPHIC_DATA]" at bounding box center [219, 467] width 217 height 9
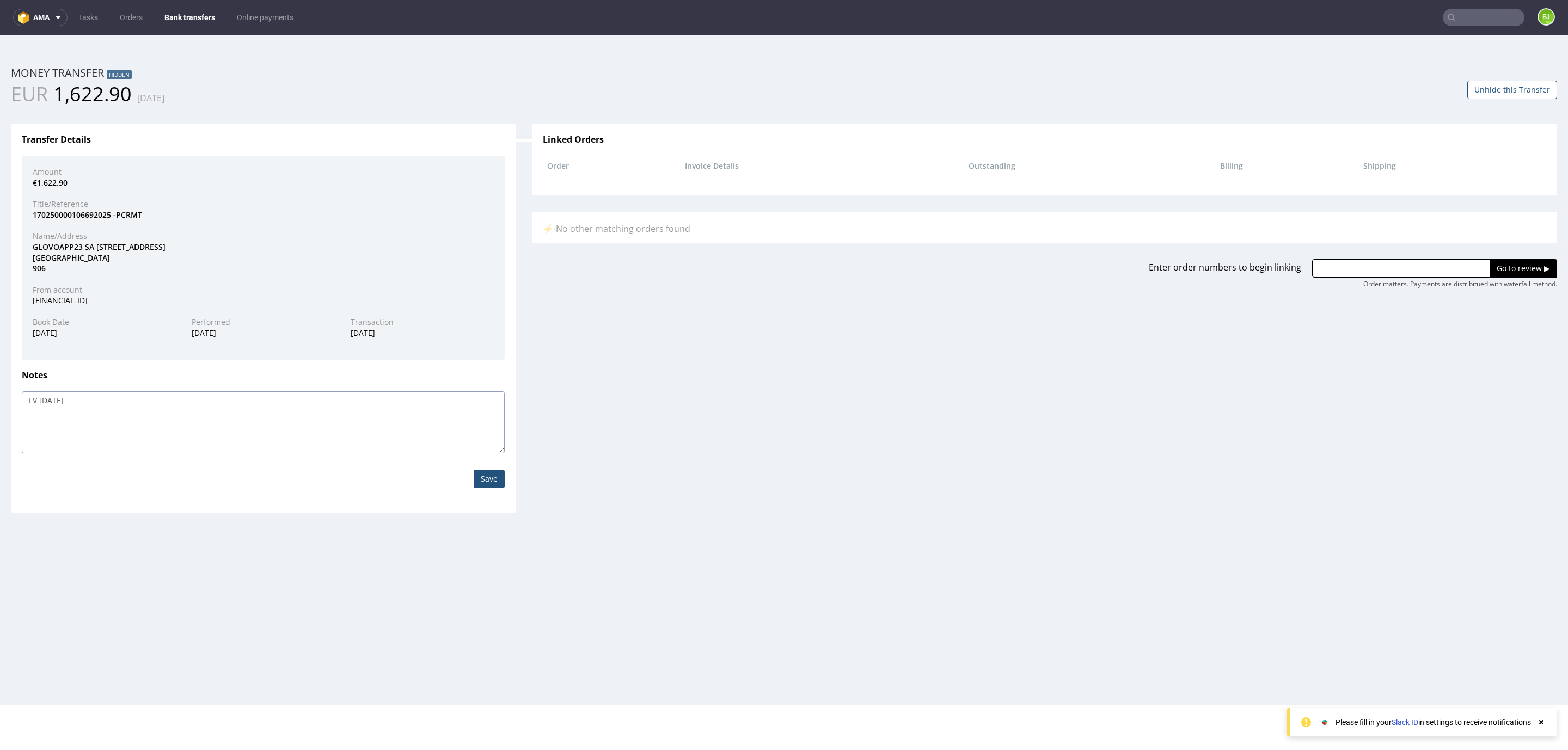
click at [144, 410] on textarea "FV [DATE]" at bounding box center [263, 422] width 483 height 62
click at [52, 402] on textarea "FV [DATE]" at bounding box center [263, 422] width 483 height 62
drag, startPoint x: 43, startPoint y: 399, endPoint x: 85, endPoint y: 399, distance: 42.0
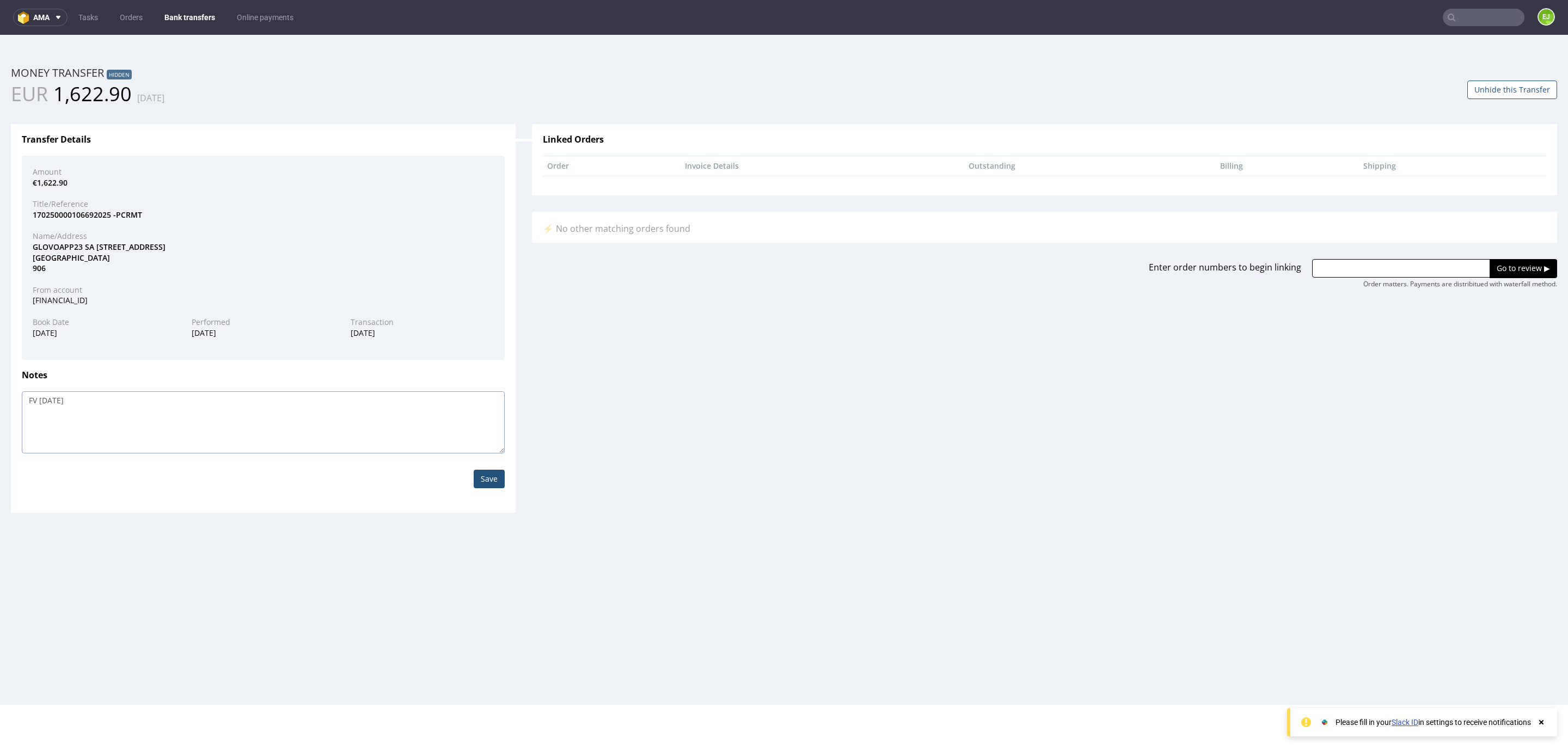
click at [85, 399] on textarea "FV [DATE]" at bounding box center [263, 422] width 483 height 62
click at [74, 401] on textarea "FV [DATE]" at bounding box center [263, 422] width 483 height 62
drag, startPoint x: 74, startPoint y: 401, endPoint x: 90, endPoint y: 399, distance: 16.1
click at [90, 399] on textarea "FV [DATE]" at bounding box center [263, 422] width 483 height 62
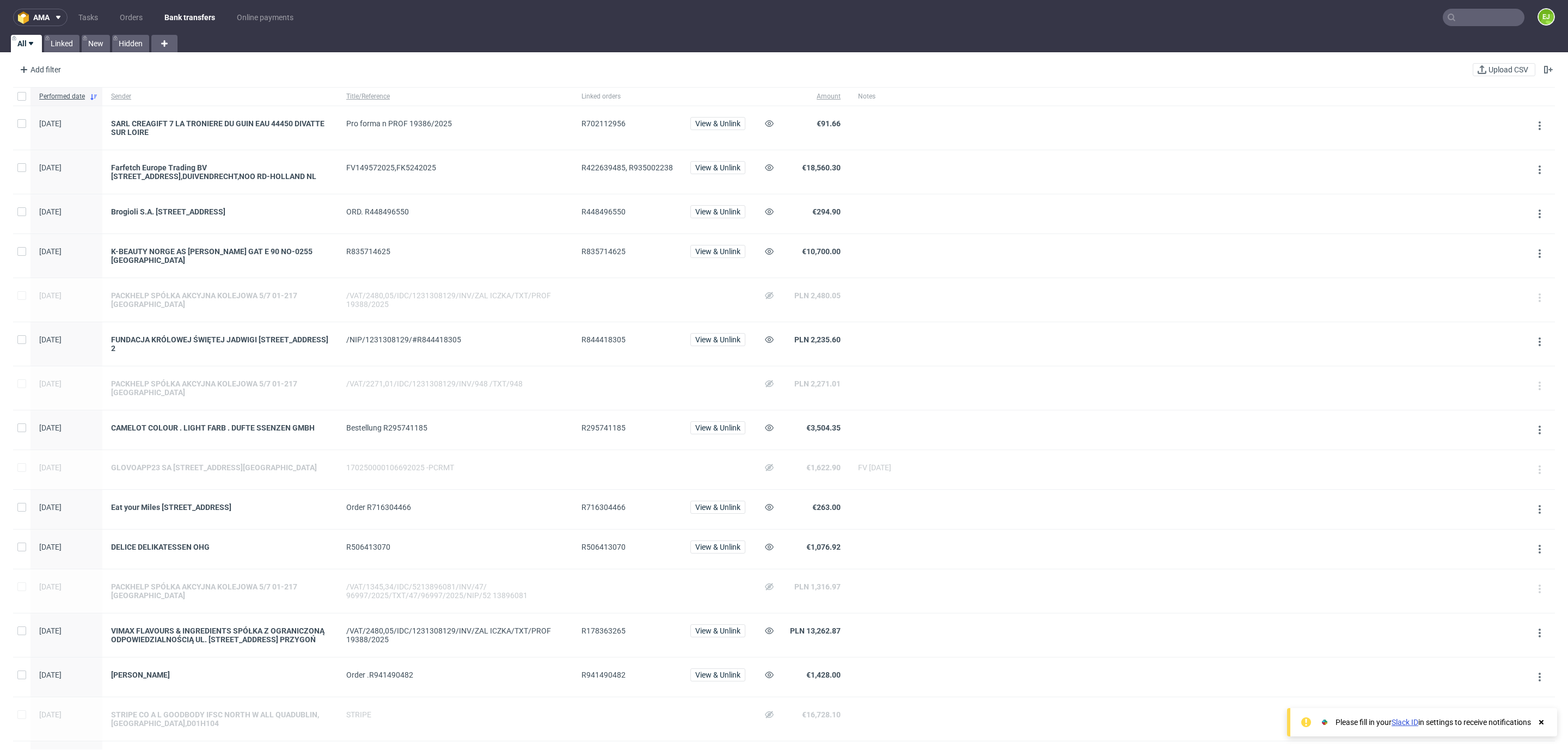
scroll to position [511, 0]
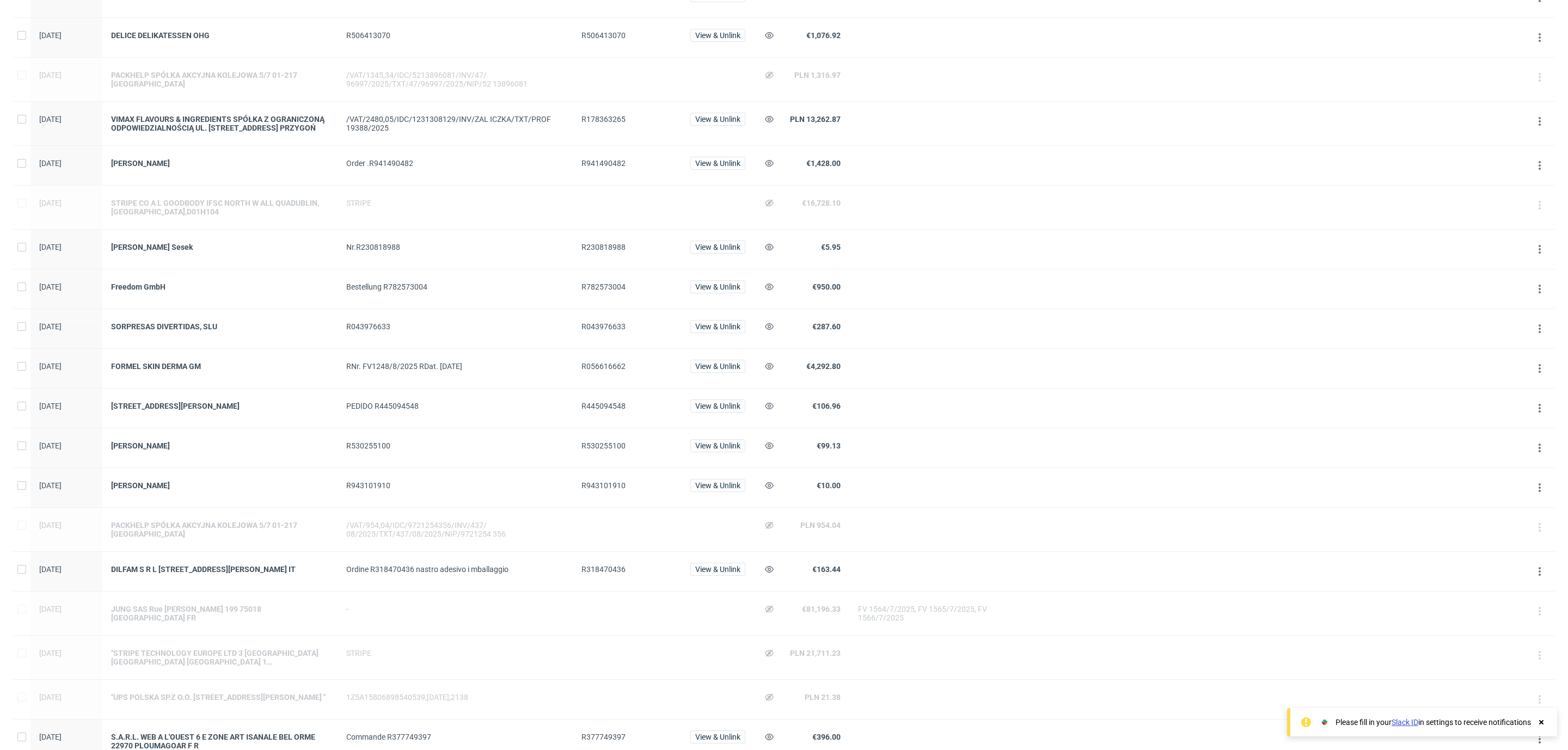
click at [583, 371] on span "R056616662" at bounding box center [603, 366] width 44 height 9
copy span "R056616662"
click at [179, 622] on div "JUNG SAS Rue [PERSON_NAME] 199 75018 [GEOGRAPHIC_DATA] FR" at bounding box center [219, 613] width 217 height 17
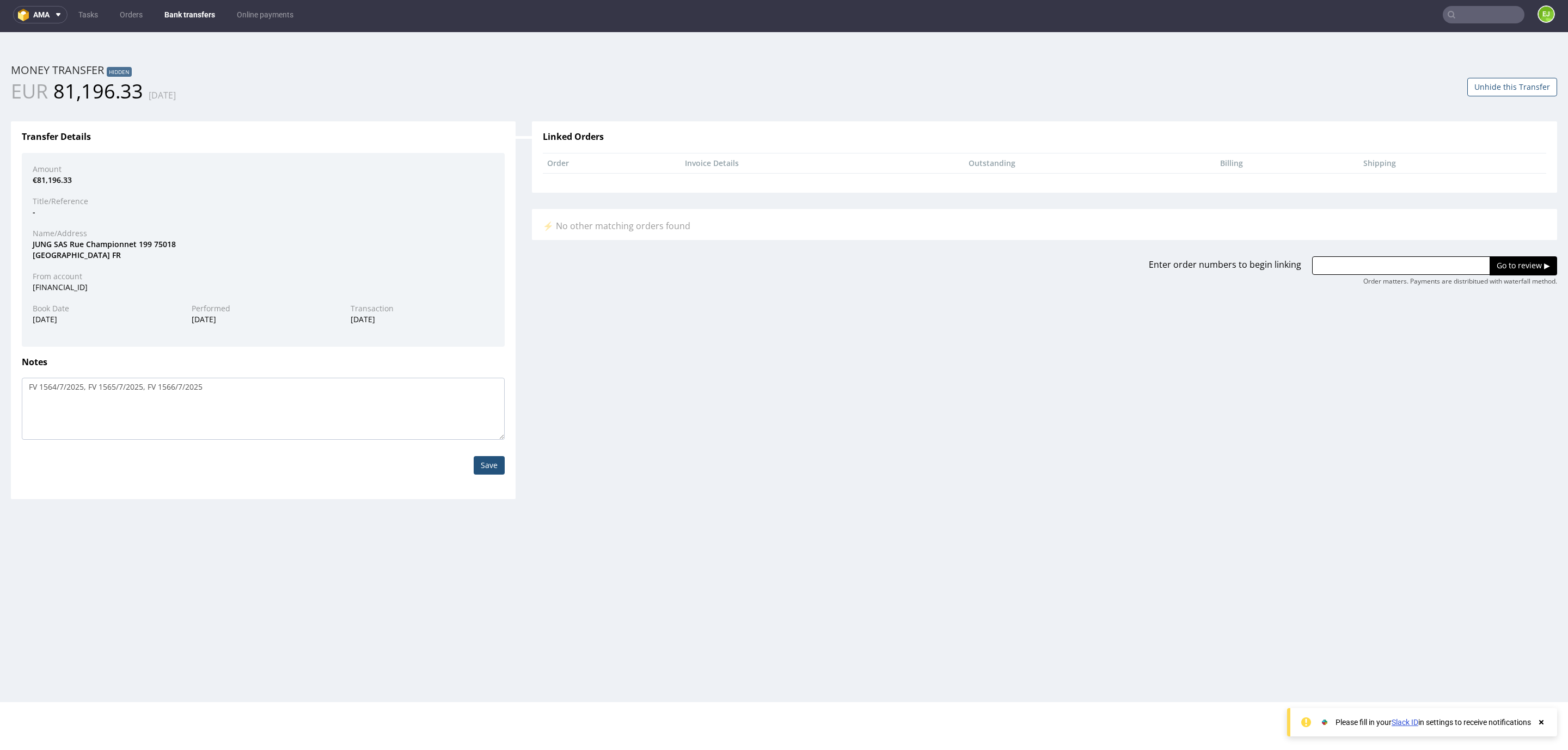
scroll to position [2, 0]
click at [231, 401] on textarea "FV 1564/7/2025, FV 1565/7/2025, FV 1566/7/2025" at bounding box center [263, 409] width 483 height 62
click at [231, 400] on textarea "FV 1564/7/2025, FV 1565/7/2025, FV 1566/7/2025" at bounding box center [263, 409] width 483 height 62
